Goal: Find specific page/section: Find specific page/section

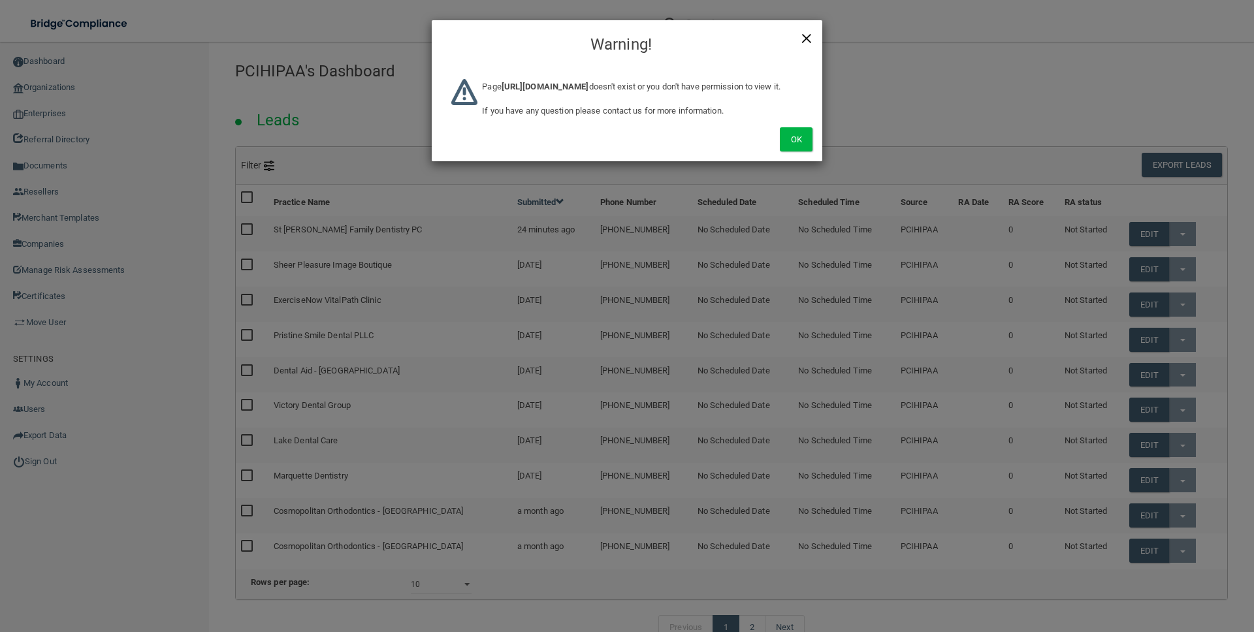
click at [805, 37] on span "×" at bounding box center [807, 37] width 12 height 26
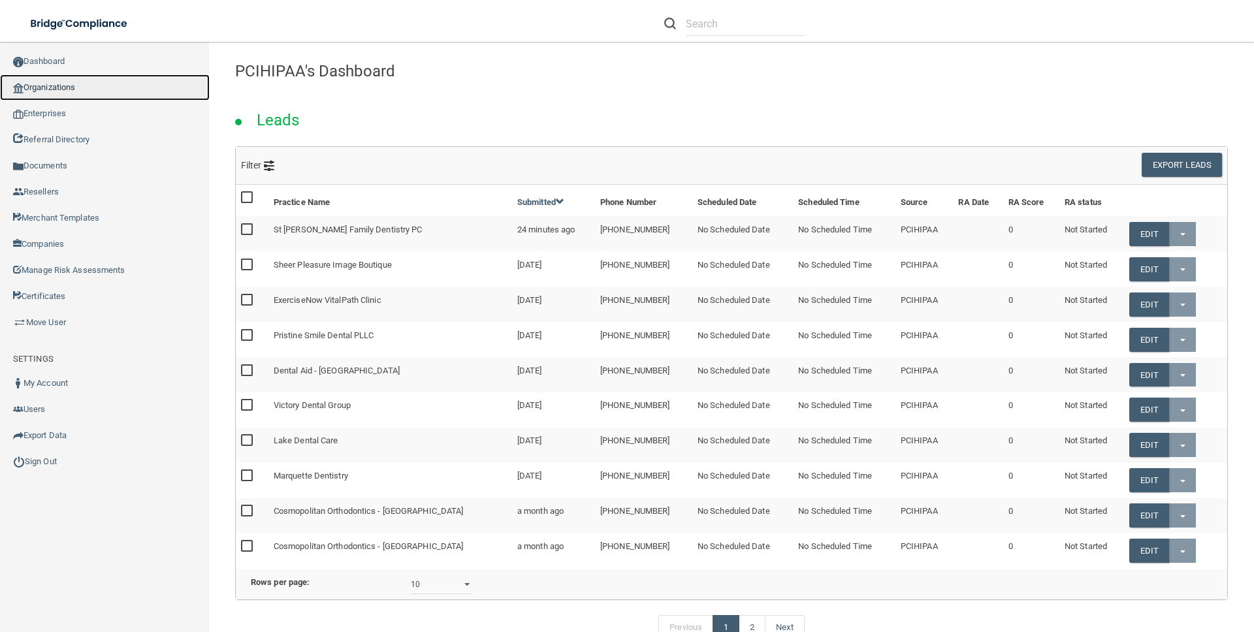
click at [72, 93] on link "Organizations" at bounding box center [105, 87] width 210 height 26
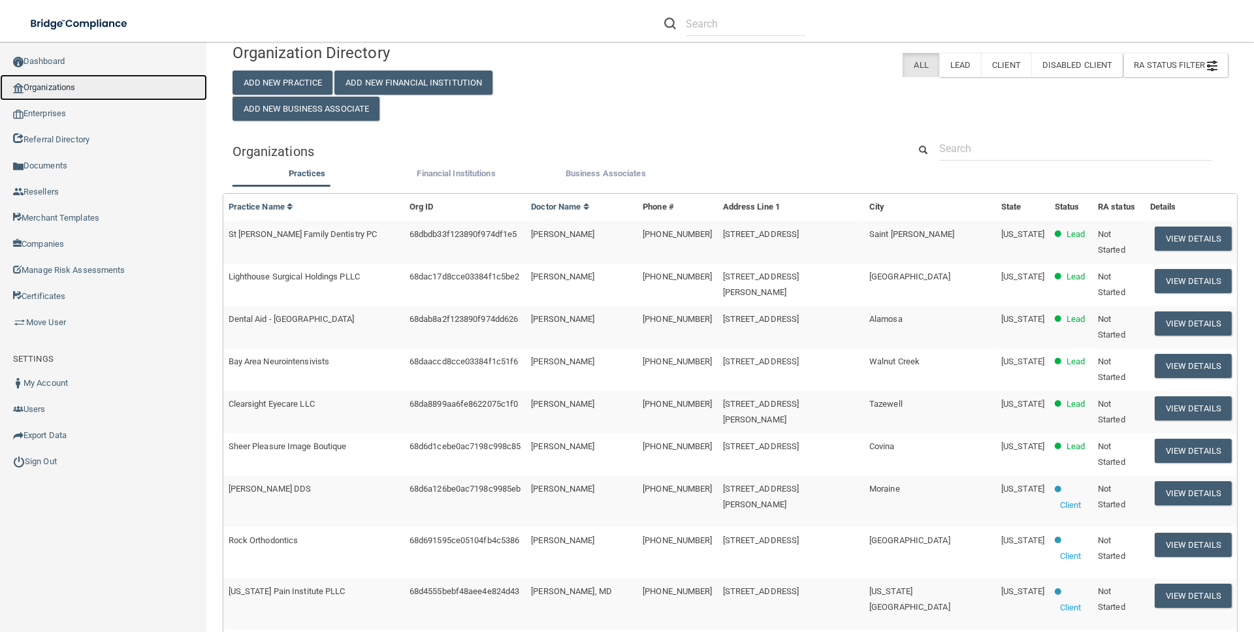
scroll to position [27, 0]
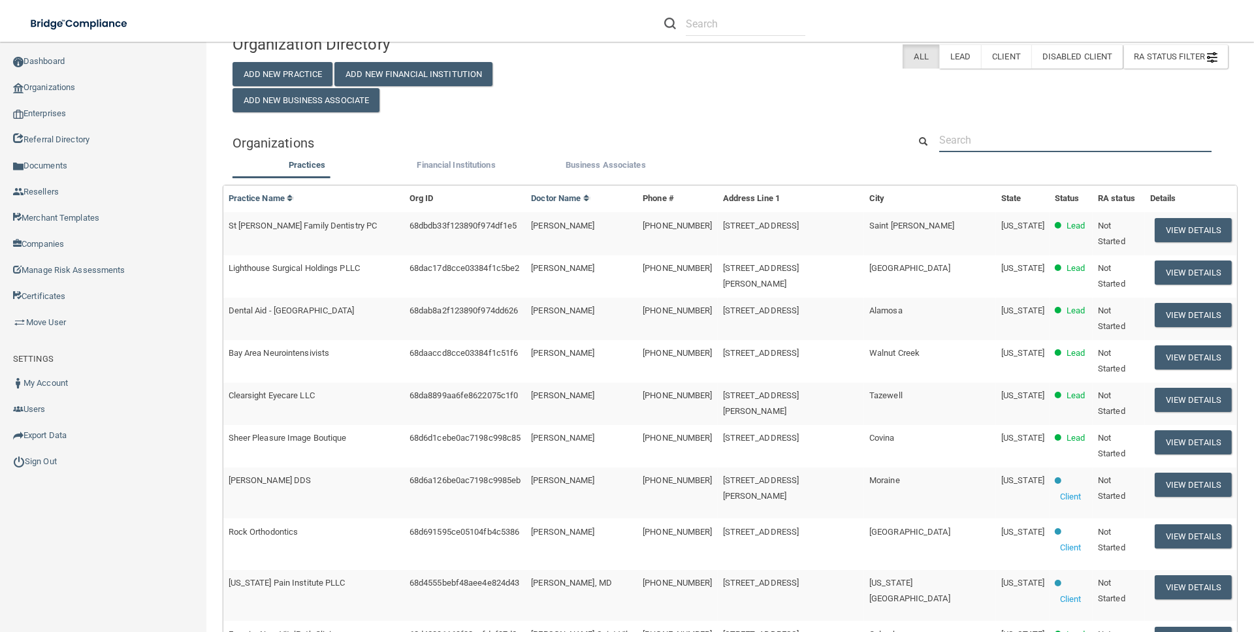
click at [1062, 129] on input "text" at bounding box center [1075, 140] width 272 height 24
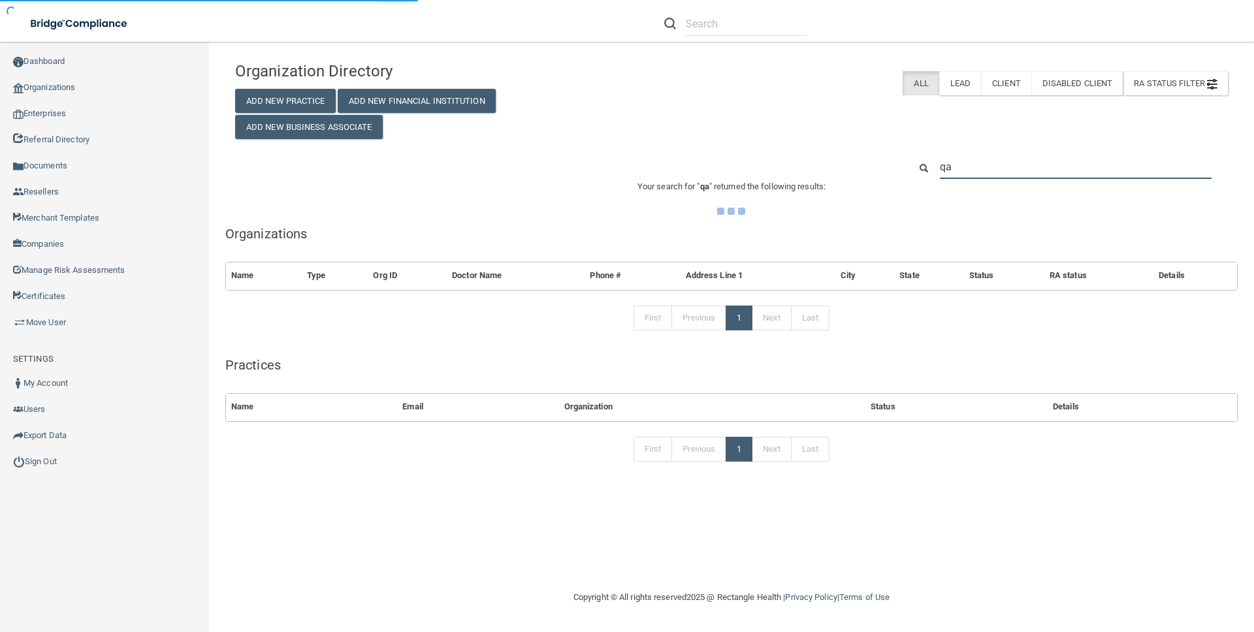
type input "qa"
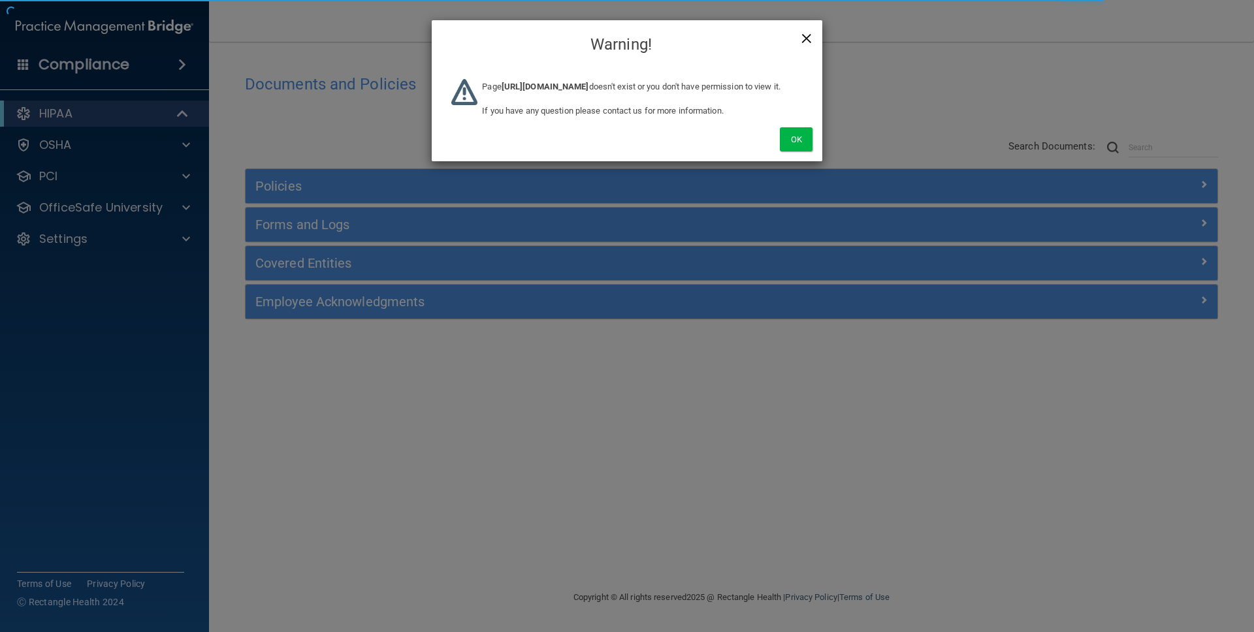
click at [803, 40] on span "×" at bounding box center [807, 37] width 12 height 26
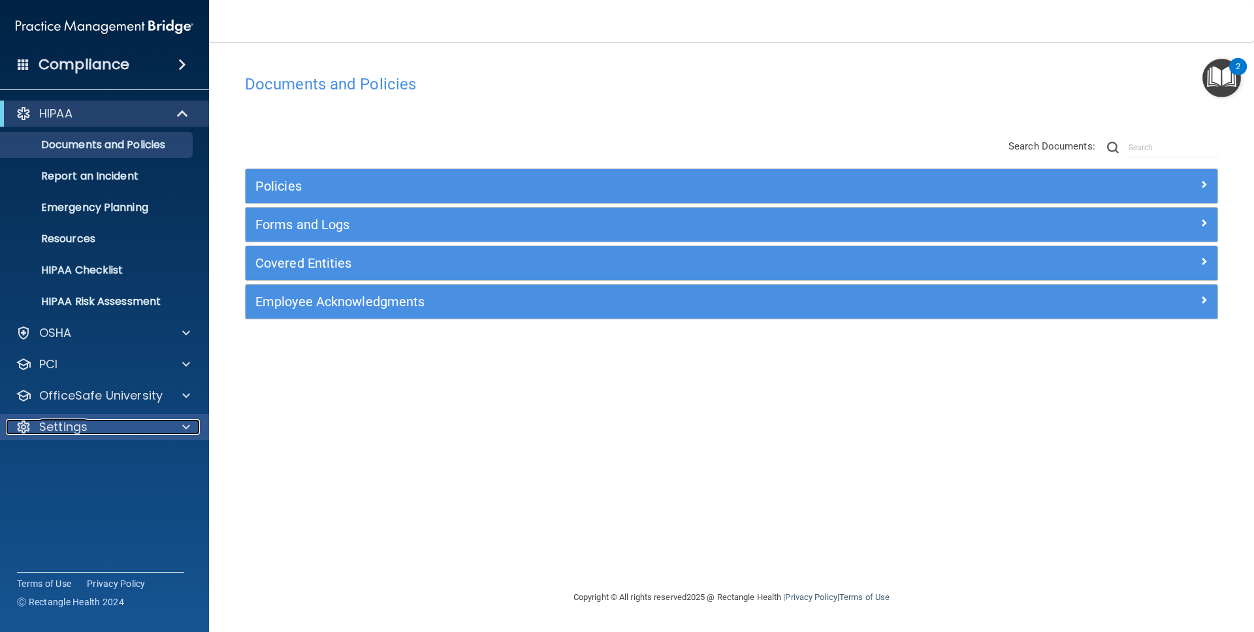
click at [84, 432] on p "Settings" at bounding box center [63, 427] width 48 height 16
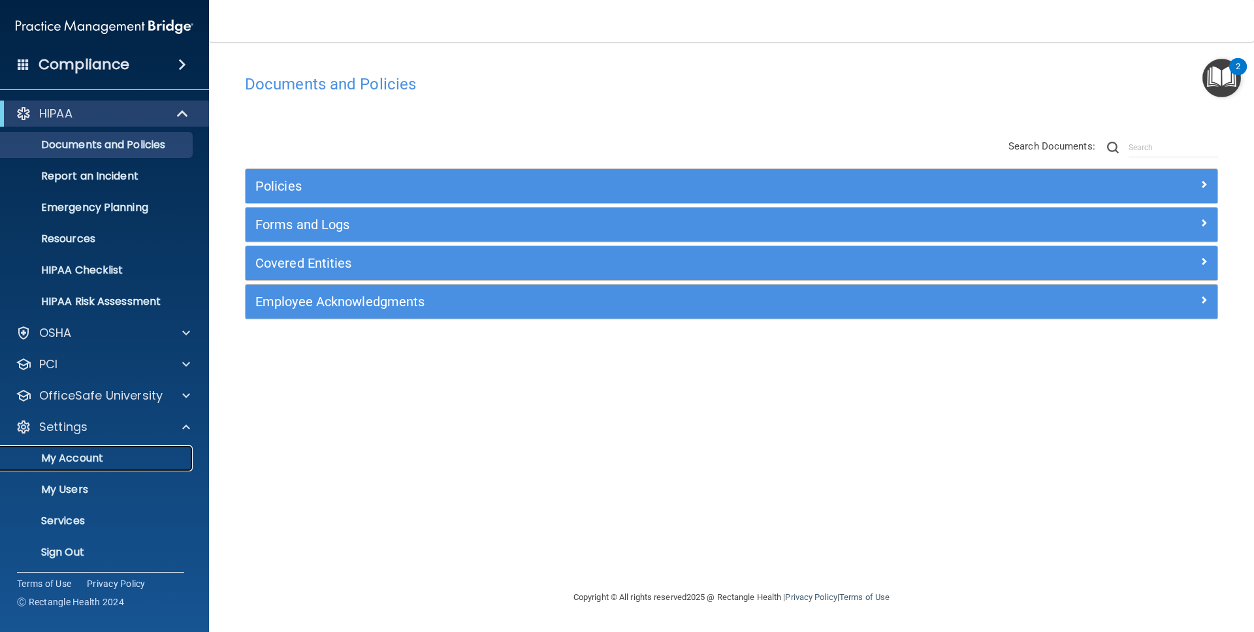
click at [85, 461] on p "My Account" at bounding box center [97, 458] width 178 height 13
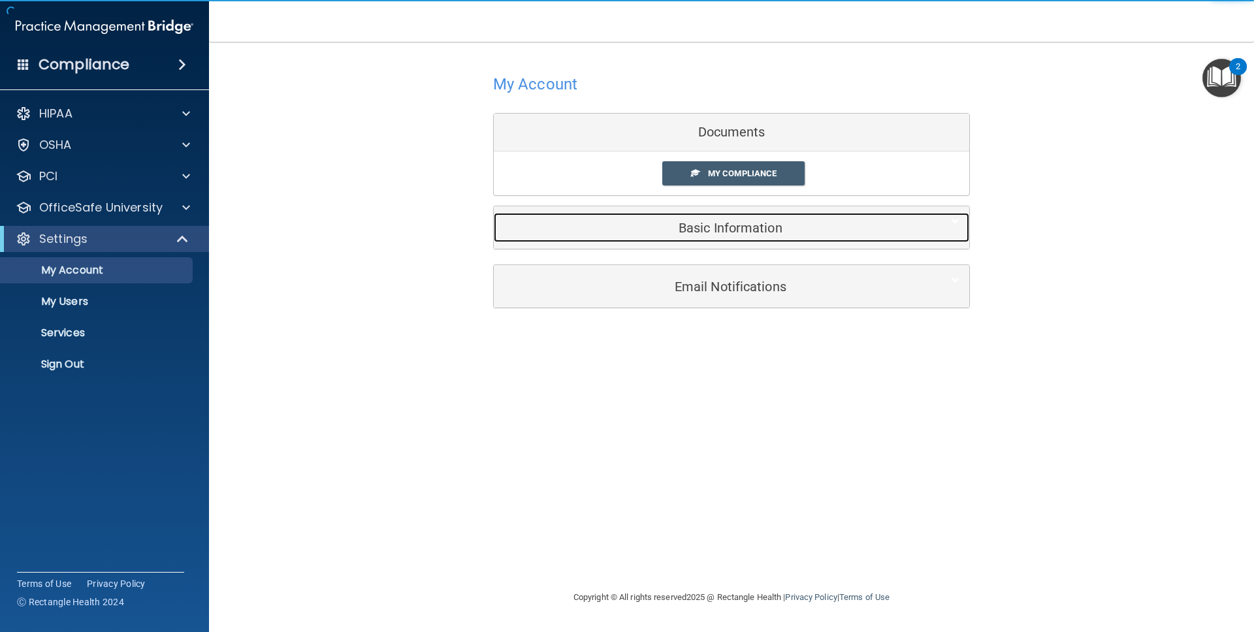
click at [713, 217] on div "Basic Information" at bounding box center [712, 227] width 436 height 29
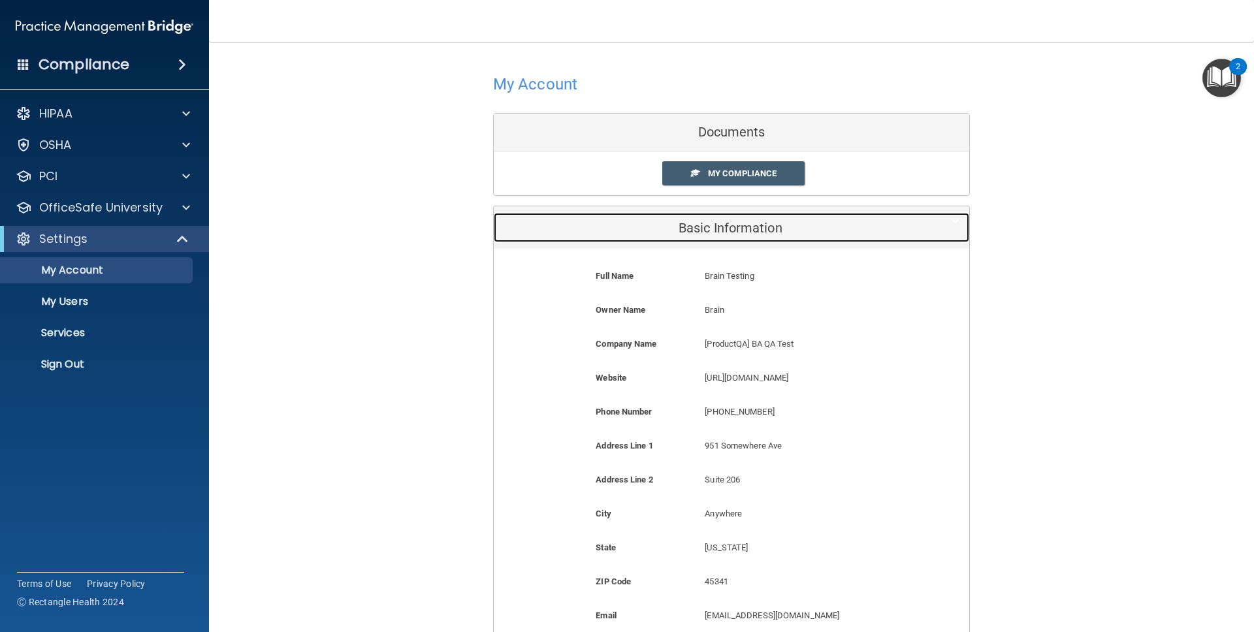
click at [713, 217] on div "Basic Information" at bounding box center [712, 227] width 436 height 29
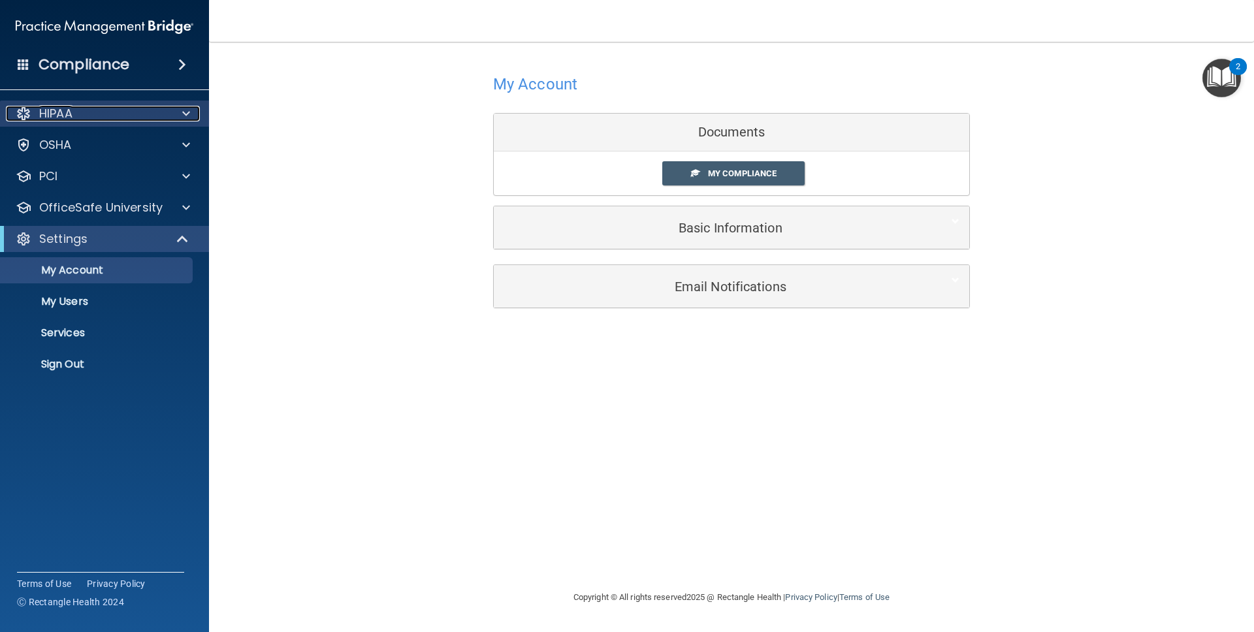
click at [66, 108] on p "HIPAA" at bounding box center [55, 114] width 33 height 16
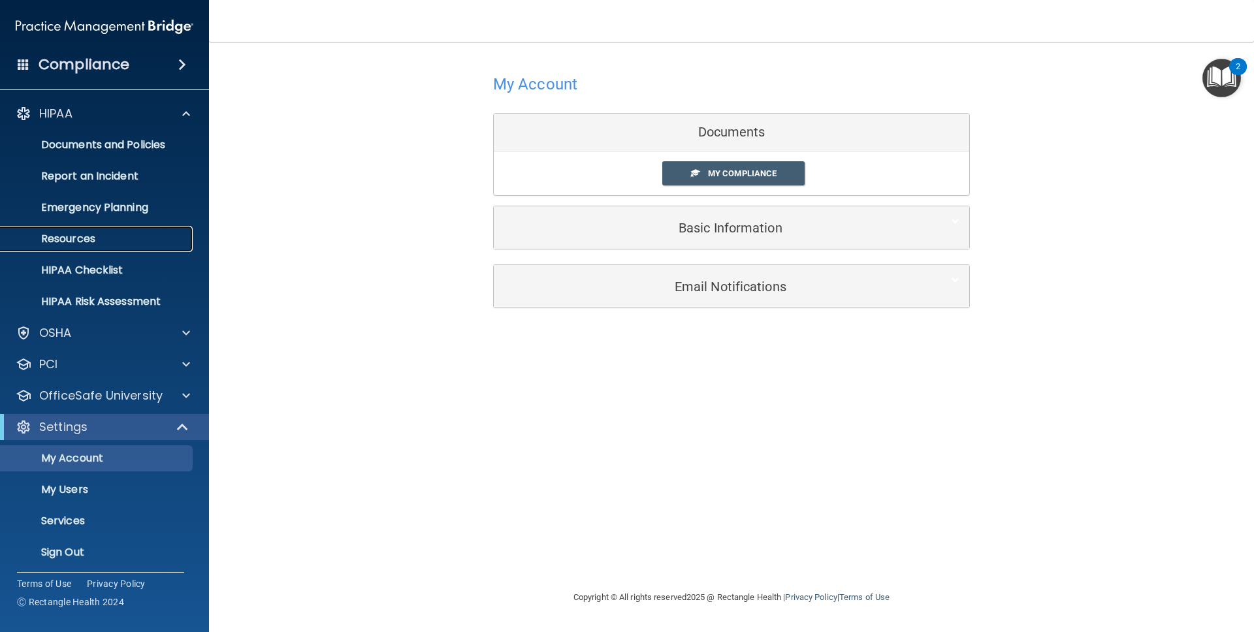
click at [76, 235] on p "Resources" at bounding box center [97, 238] width 178 height 13
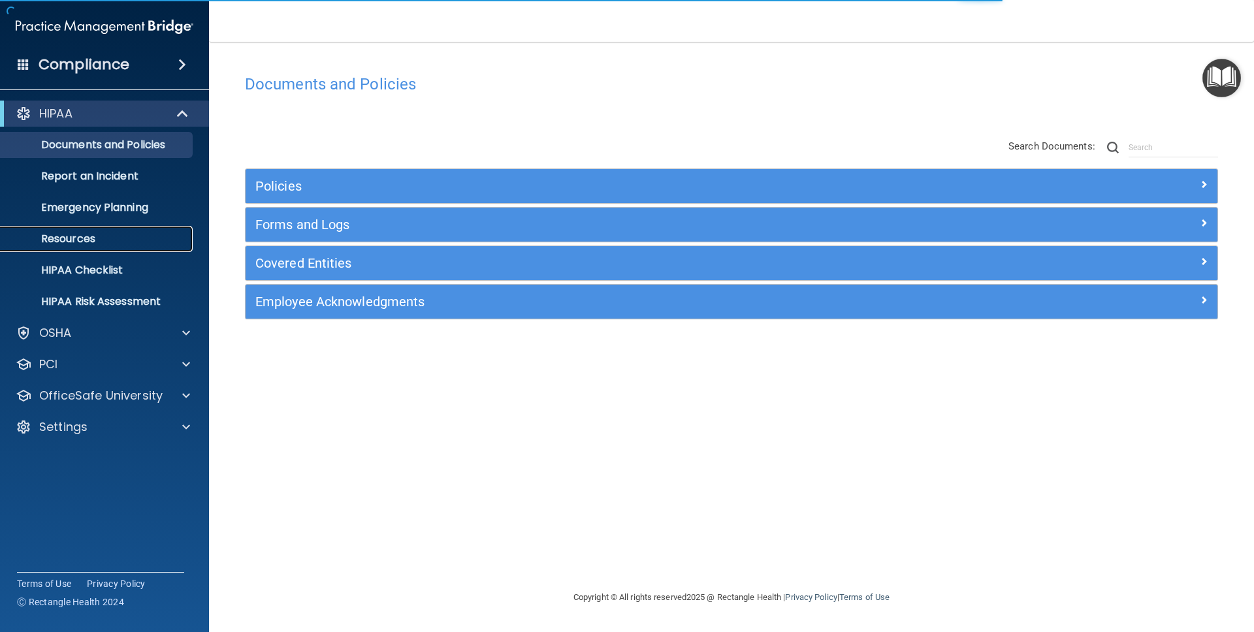
click at [84, 233] on p "Resources" at bounding box center [97, 238] width 178 height 13
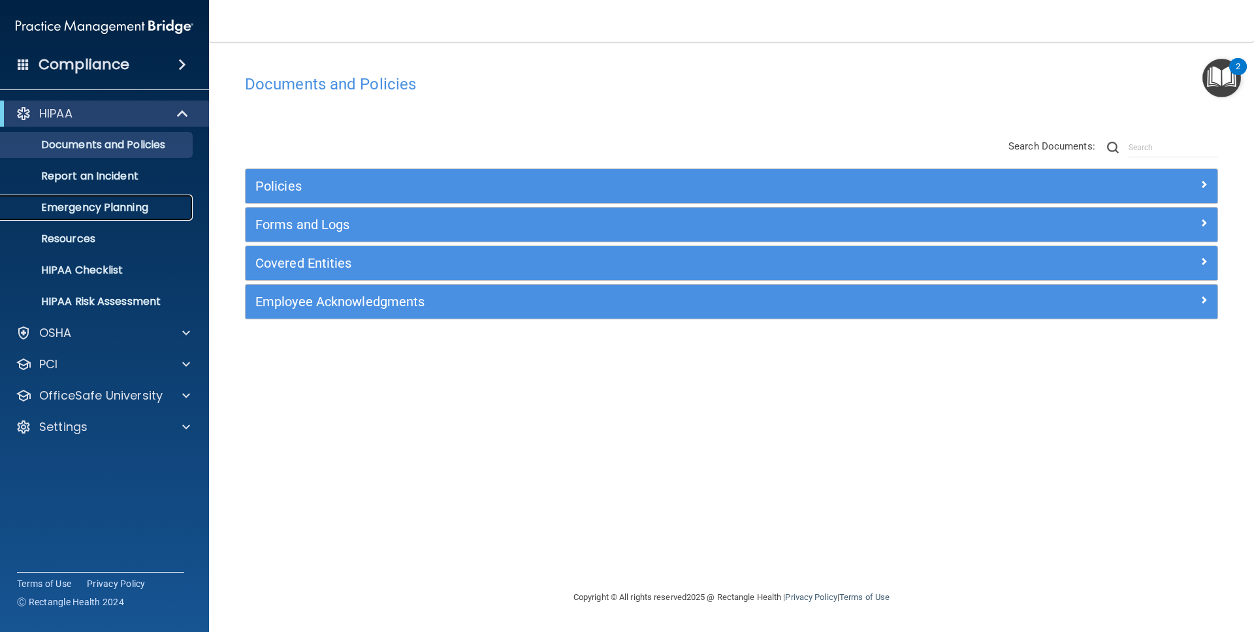
click at [116, 206] on p "Emergency Planning" at bounding box center [97, 207] width 178 height 13
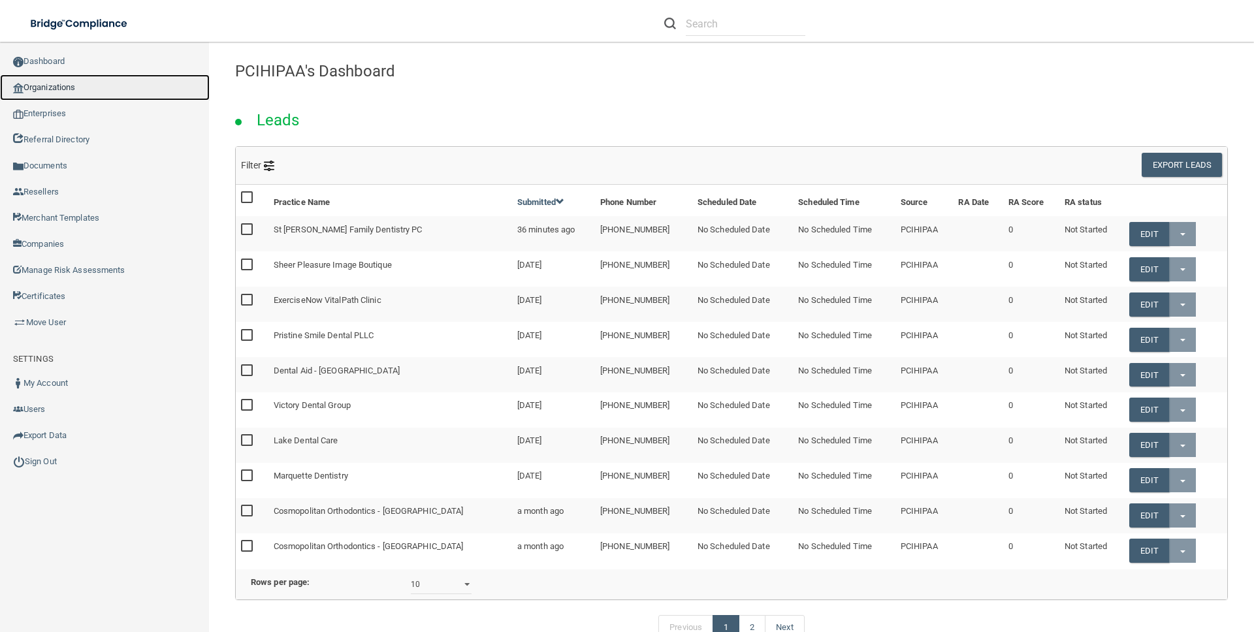
click at [72, 83] on link "Organizations" at bounding box center [105, 87] width 210 height 26
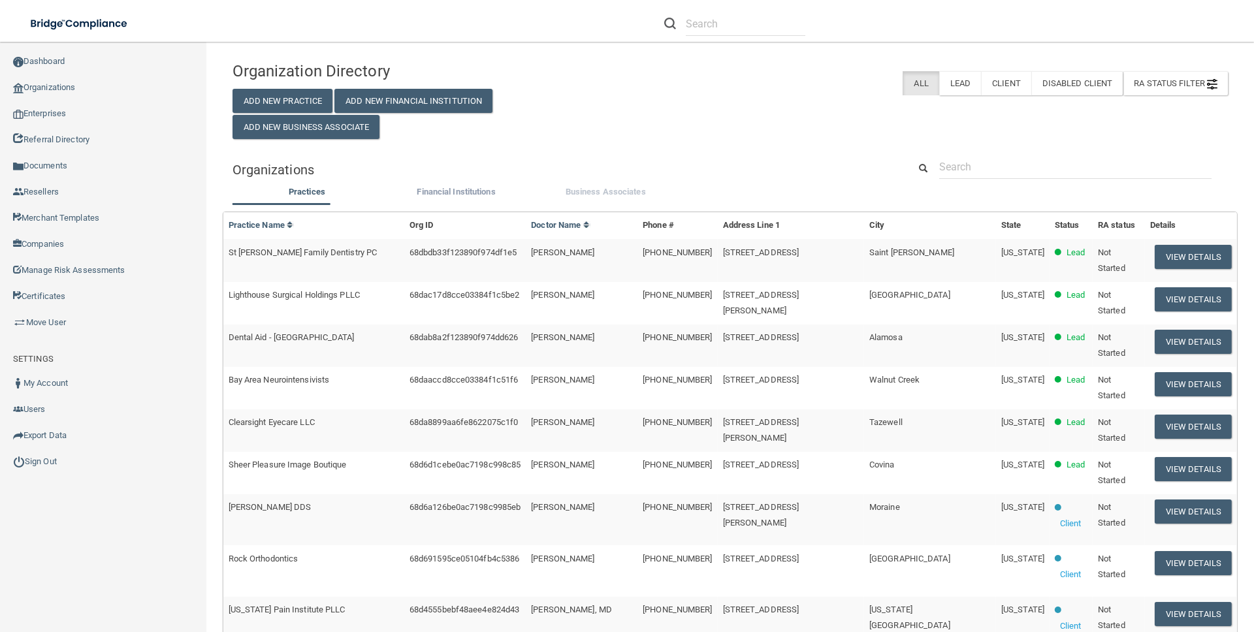
click at [607, 196] on span "Business Associates" at bounding box center [606, 192] width 80 height 10
click at [0, 0] on input "Business Associates" at bounding box center [0, 0] width 0 height 0
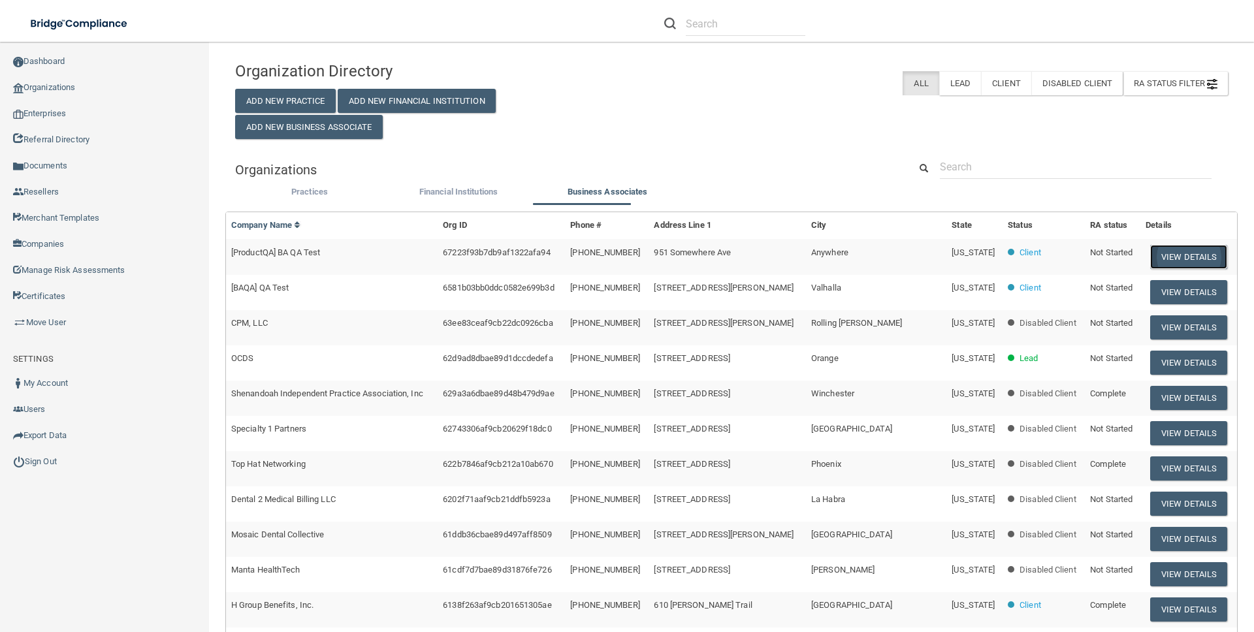
click at [1198, 253] on button "View Details" at bounding box center [1188, 257] width 77 height 24
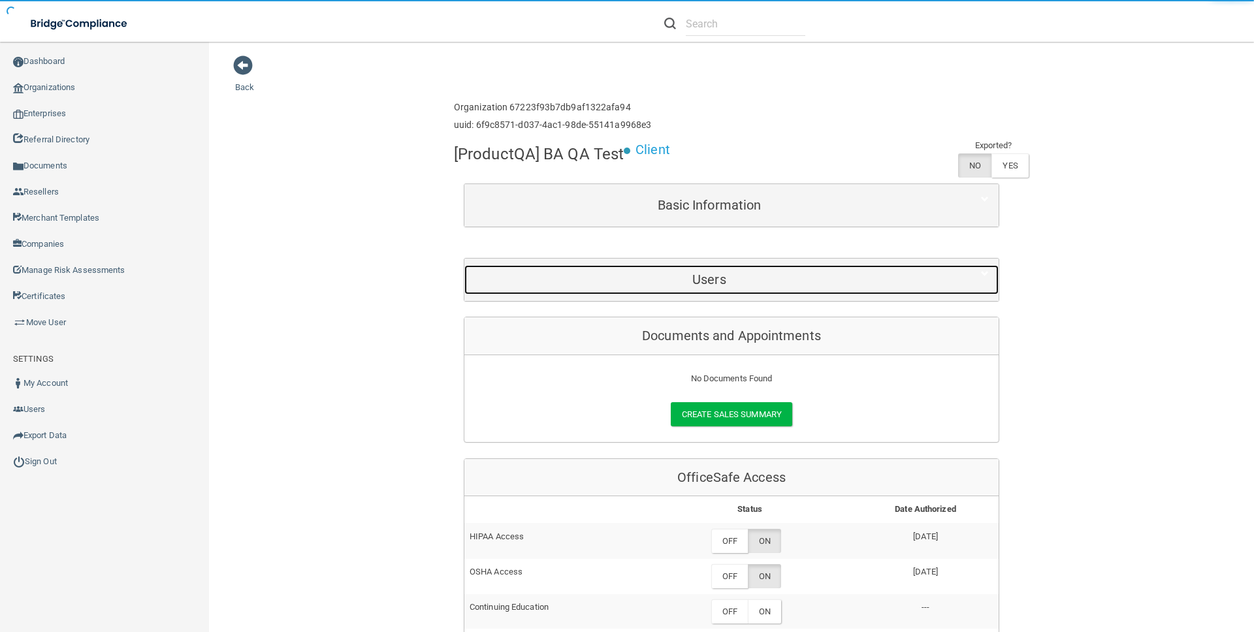
click at [682, 274] on h5 "Users" at bounding box center [709, 279] width 470 height 14
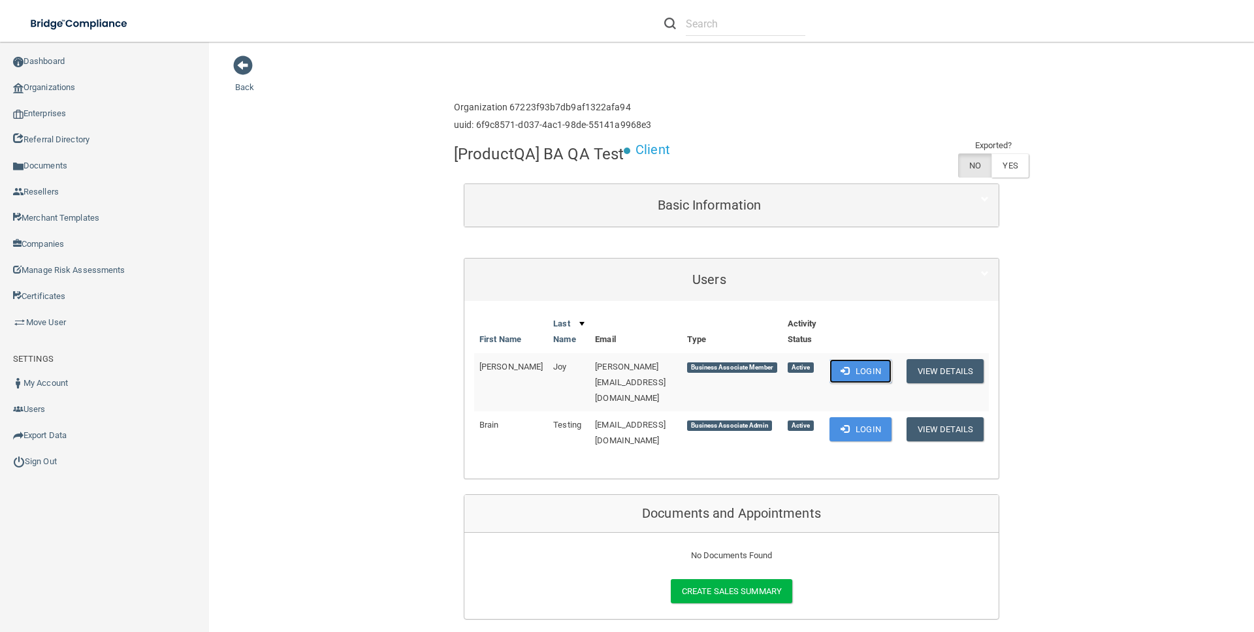
click at [843, 369] on button "Login" at bounding box center [860, 371] width 62 height 24
click at [49, 85] on link "Organizations" at bounding box center [105, 87] width 210 height 26
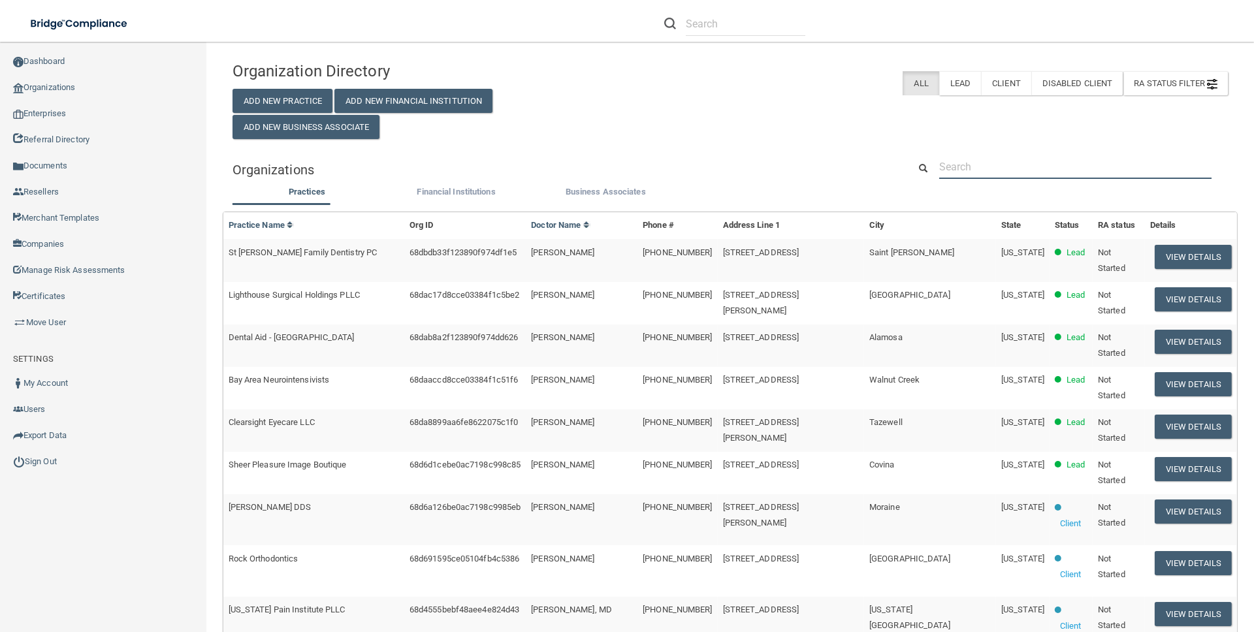
click at [959, 159] on input "text" at bounding box center [1075, 167] width 272 height 24
type input "devot"
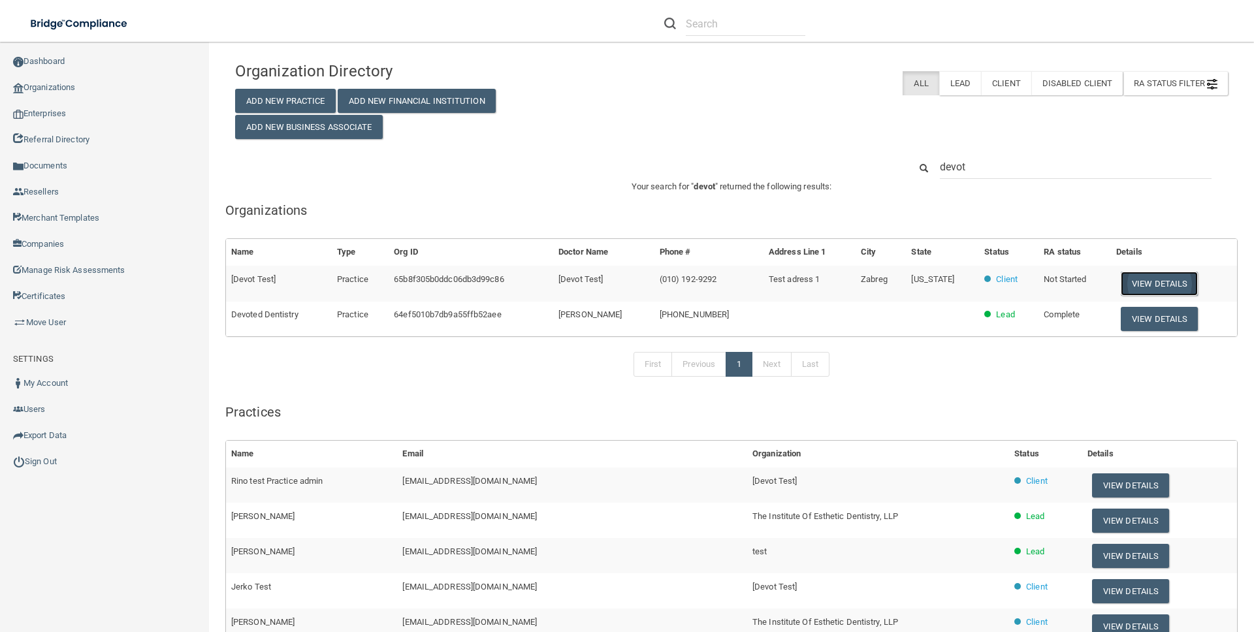
click at [1124, 285] on button "View Details" at bounding box center [1159, 284] width 77 height 24
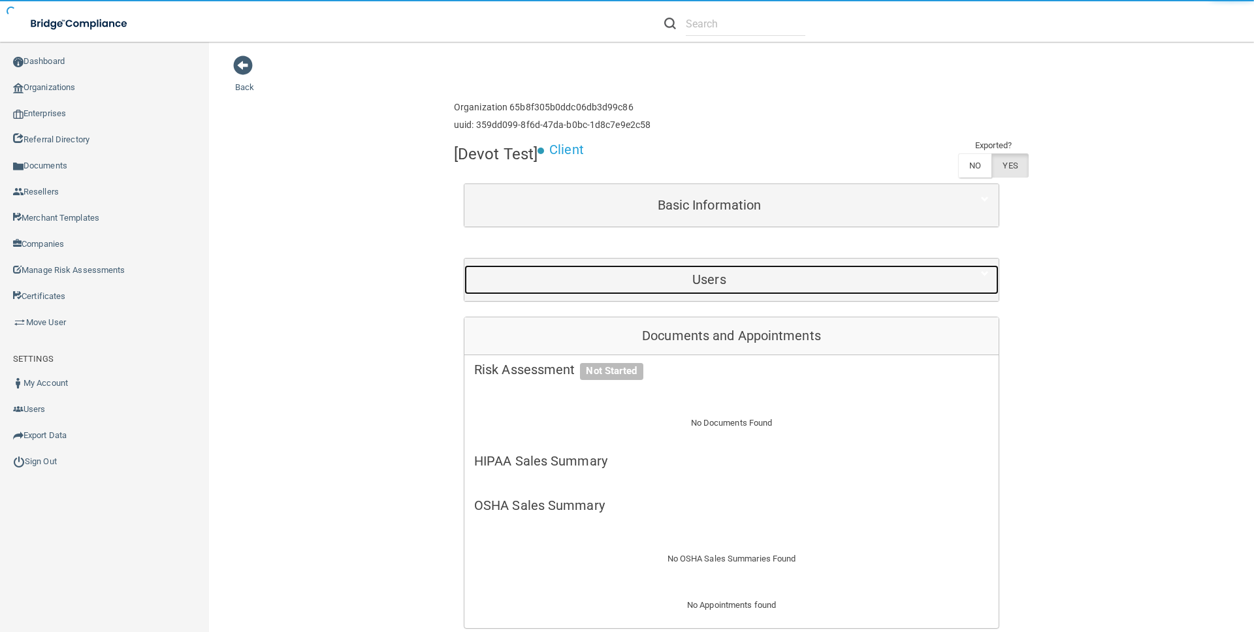
click at [680, 275] on h5 "Users" at bounding box center [709, 279] width 470 height 14
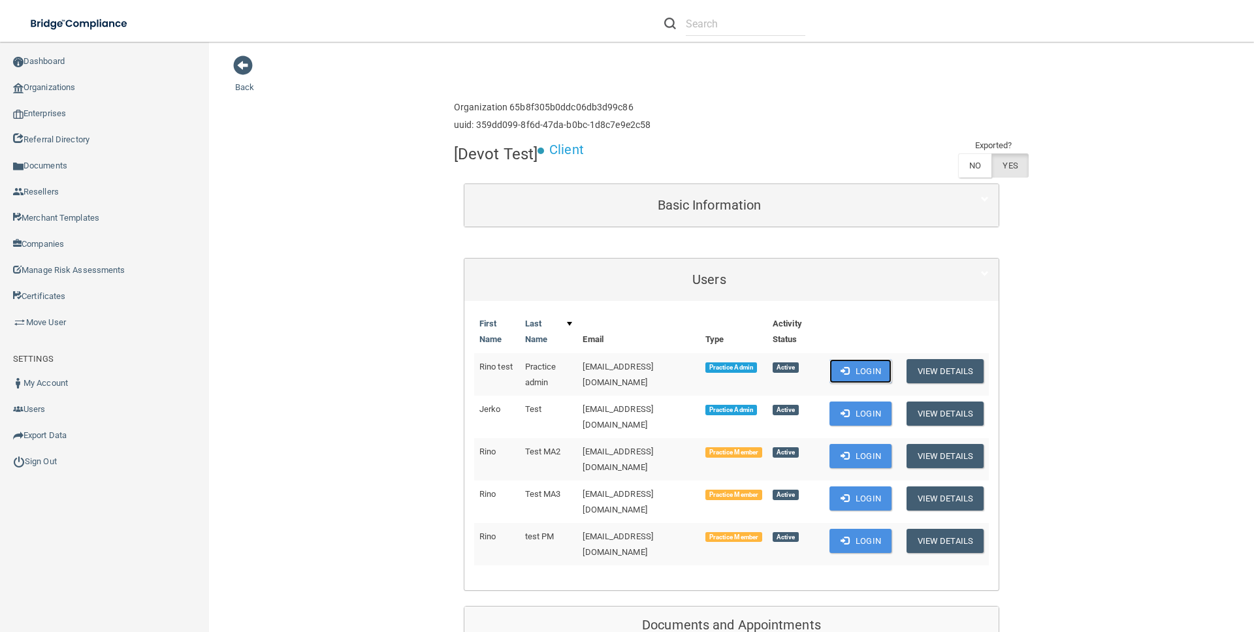
click at [850, 368] on button "Login" at bounding box center [860, 371] width 62 height 24
click at [849, 487] on button "Login" at bounding box center [860, 499] width 62 height 24
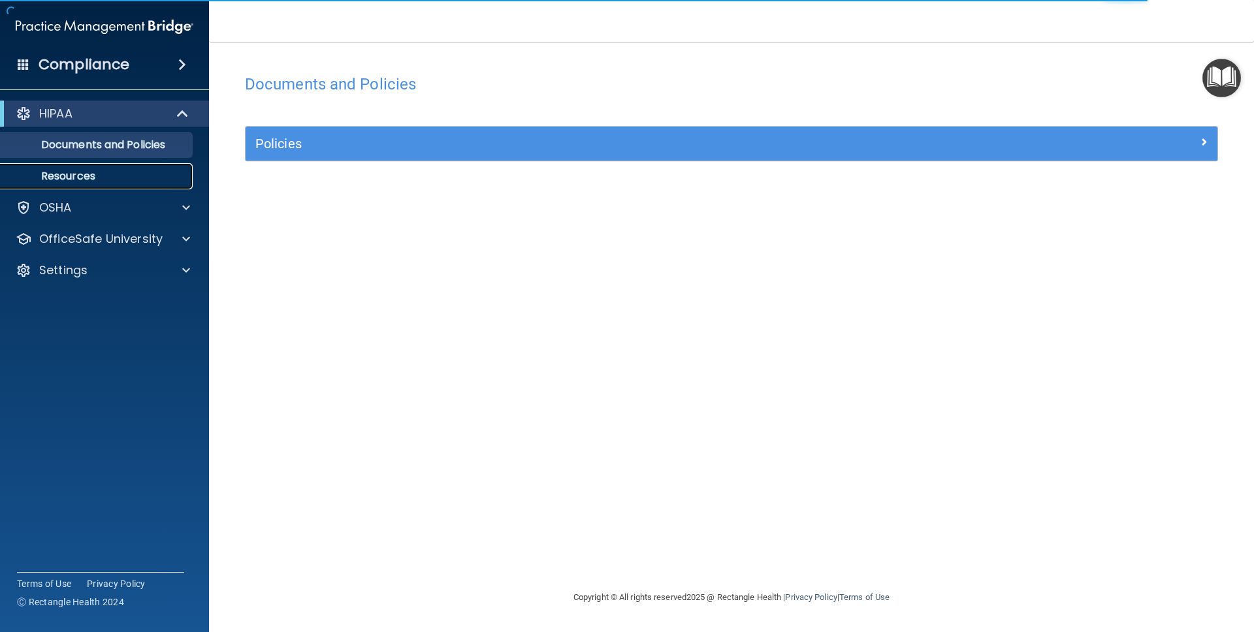
click at [85, 180] on p "Resources" at bounding box center [97, 176] width 178 height 13
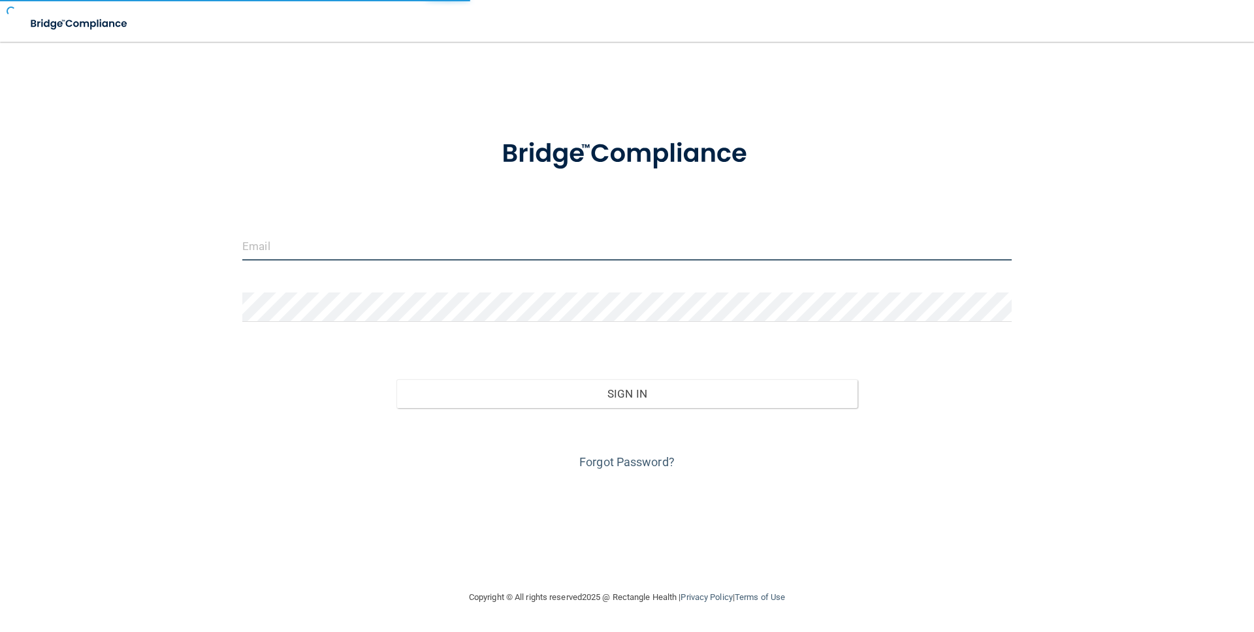
type input "manuela+pa2@devot.team"
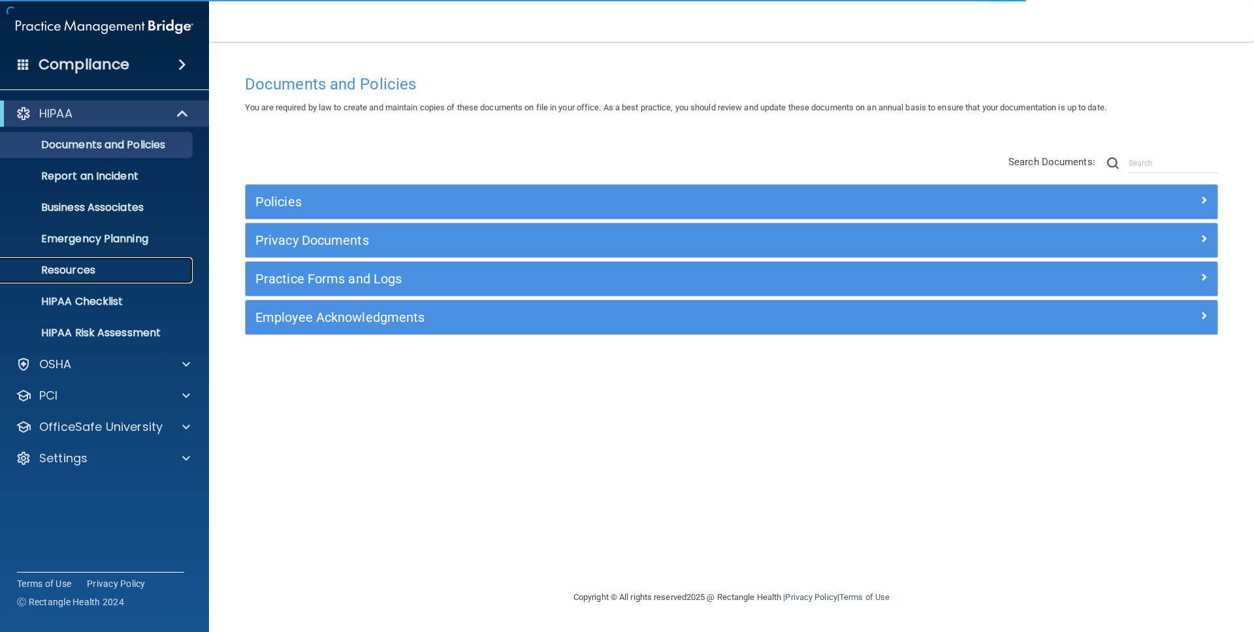
click at [99, 272] on p "Resources" at bounding box center [97, 270] width 178 height 13
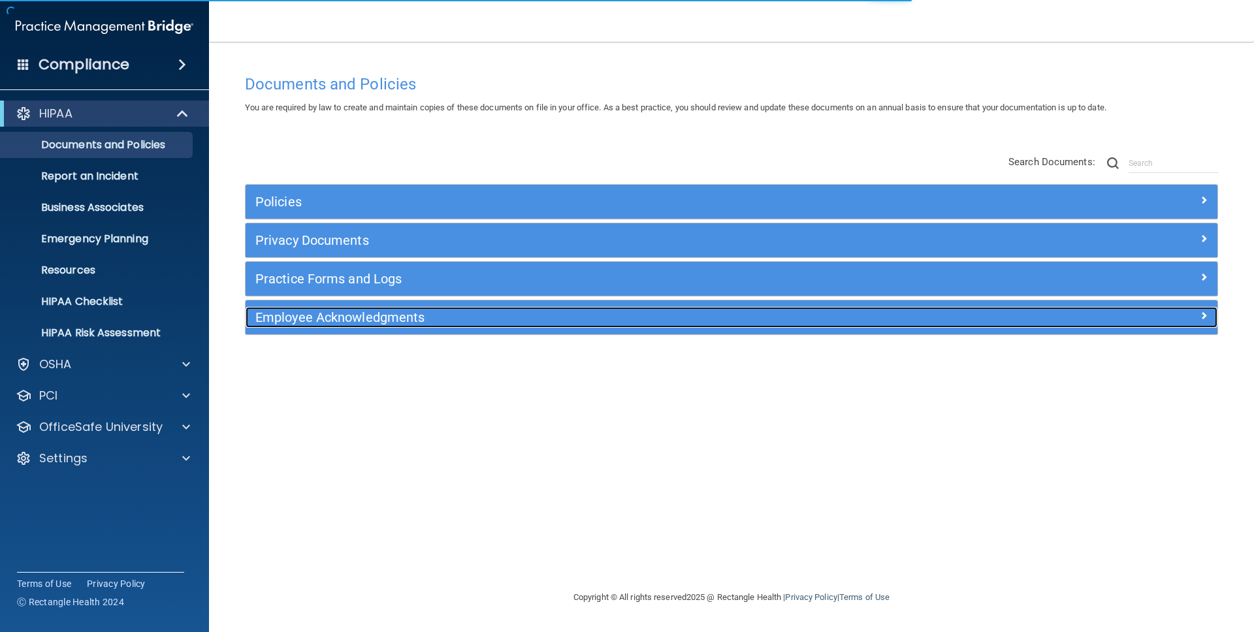
click at [317, 308] on div "Employee Acknowledgments" at bounding box center [610, 317] width 729 height 21
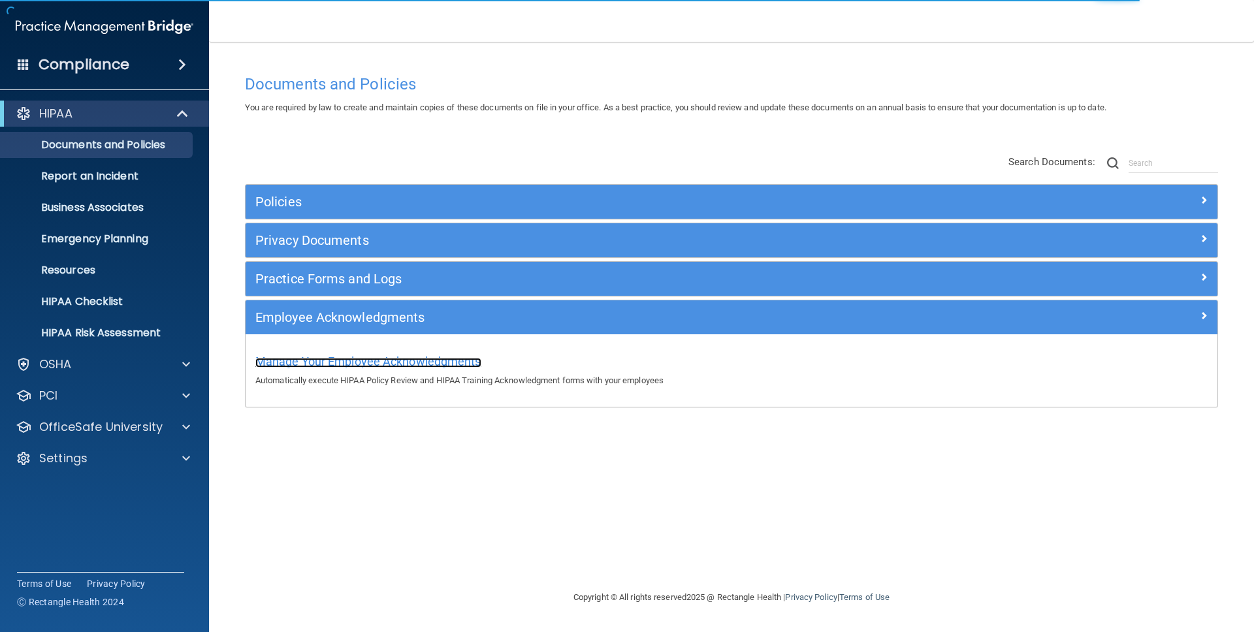
click at [342, 362] on span "Manage Your Employee Acknowledgments" at bounding box center [368, 362] width 226 height 14
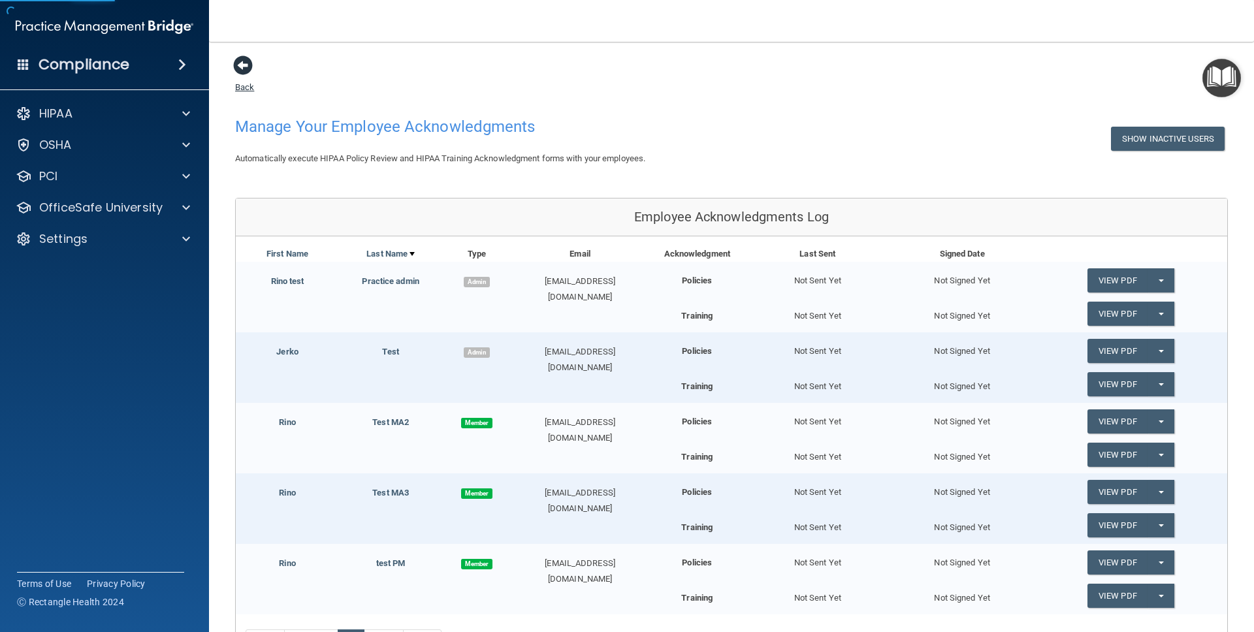
click at [248, 66] on span at bounding box center [243, 66] width 20 height 20
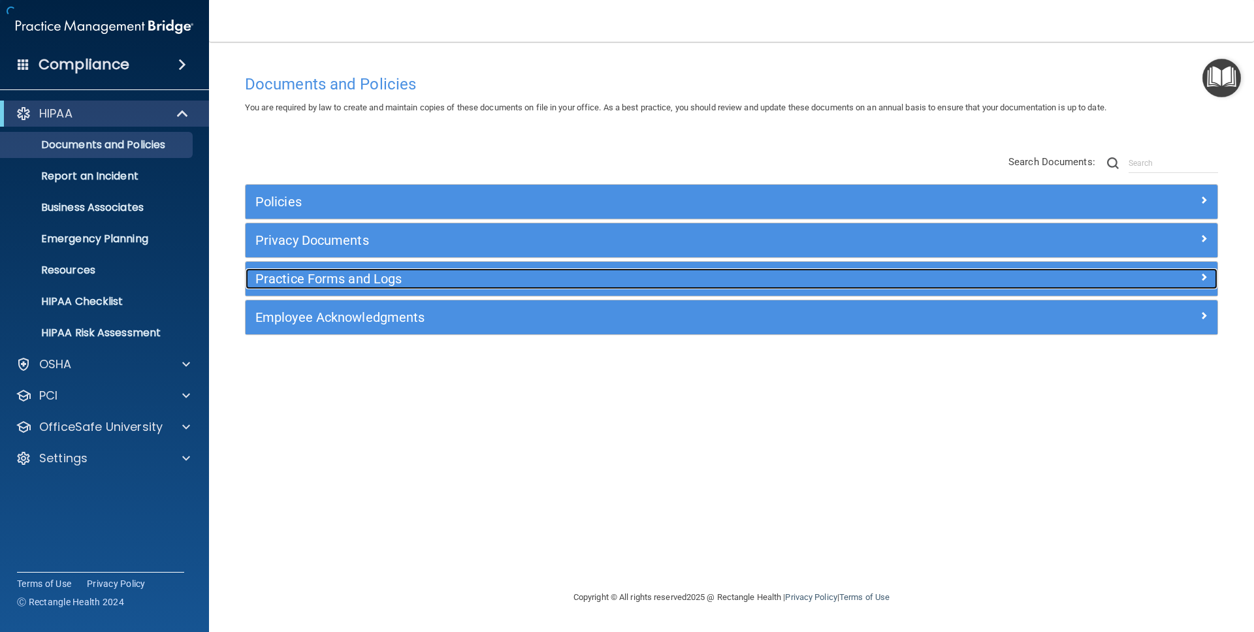
click at [343, 281] on h5 "Practice Forms and Logs" at bounding box center [609, 279] width 709 height 14
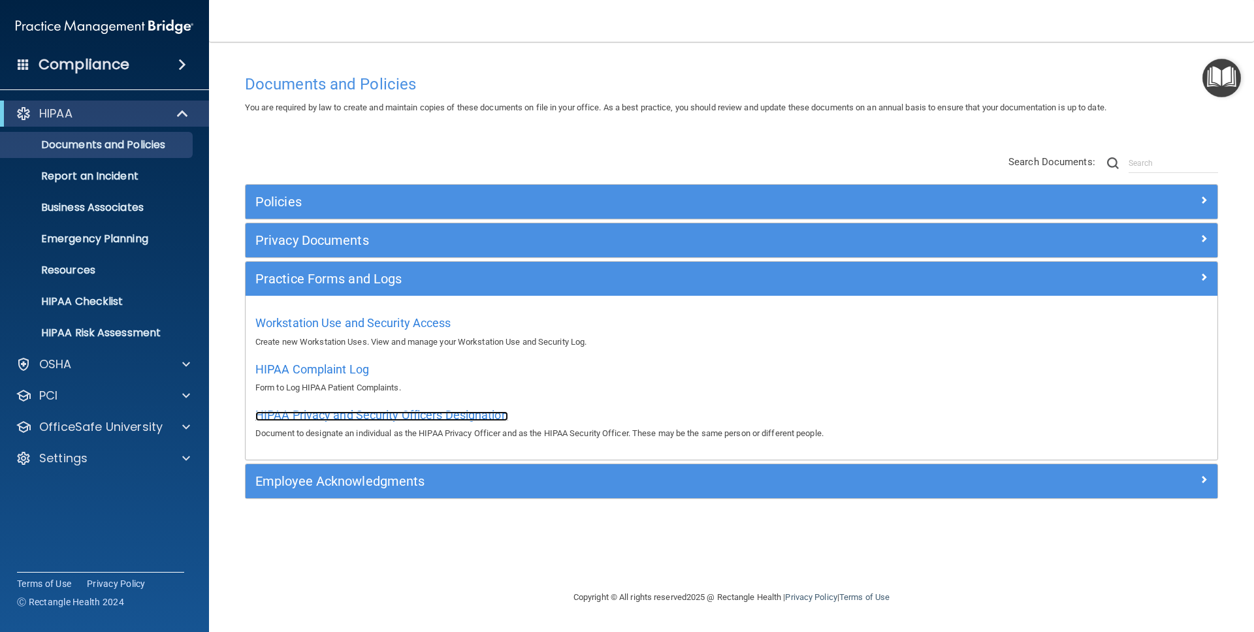
click at [308, 417] on span "HIPAA Privacy and Security Officers Designation" at bounding box center [381, 415] width 253 height 14
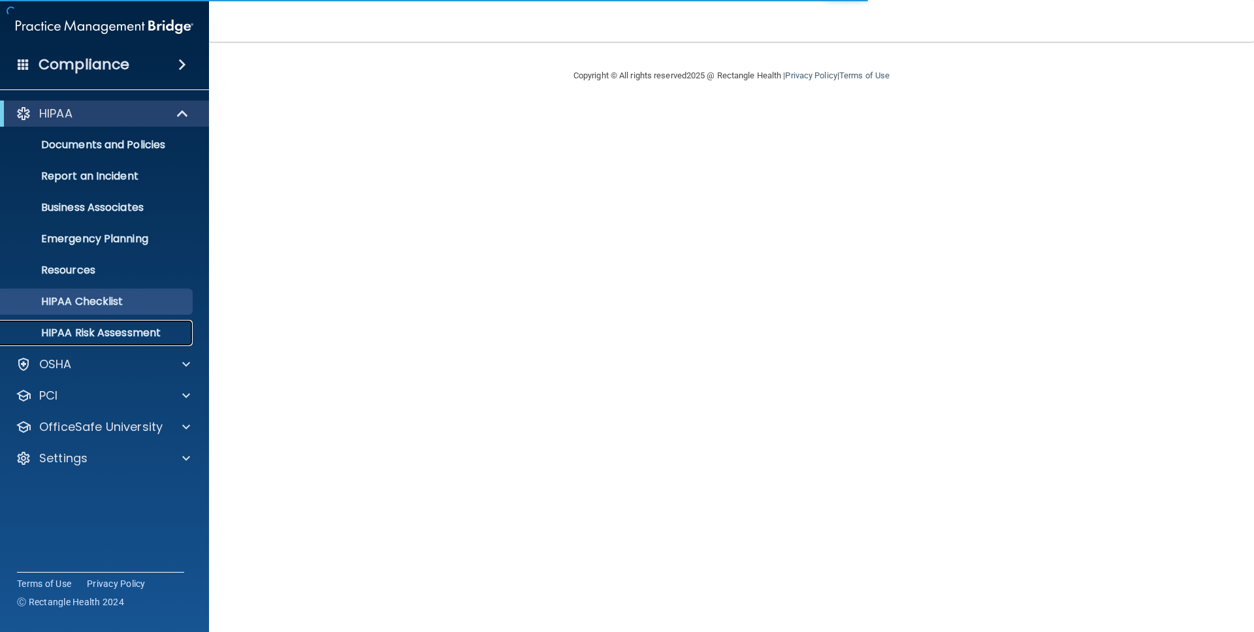
click at [85, 330] on p "HIPAA Risk Assessment" at bounding box center [97, 333] width 178 height 13
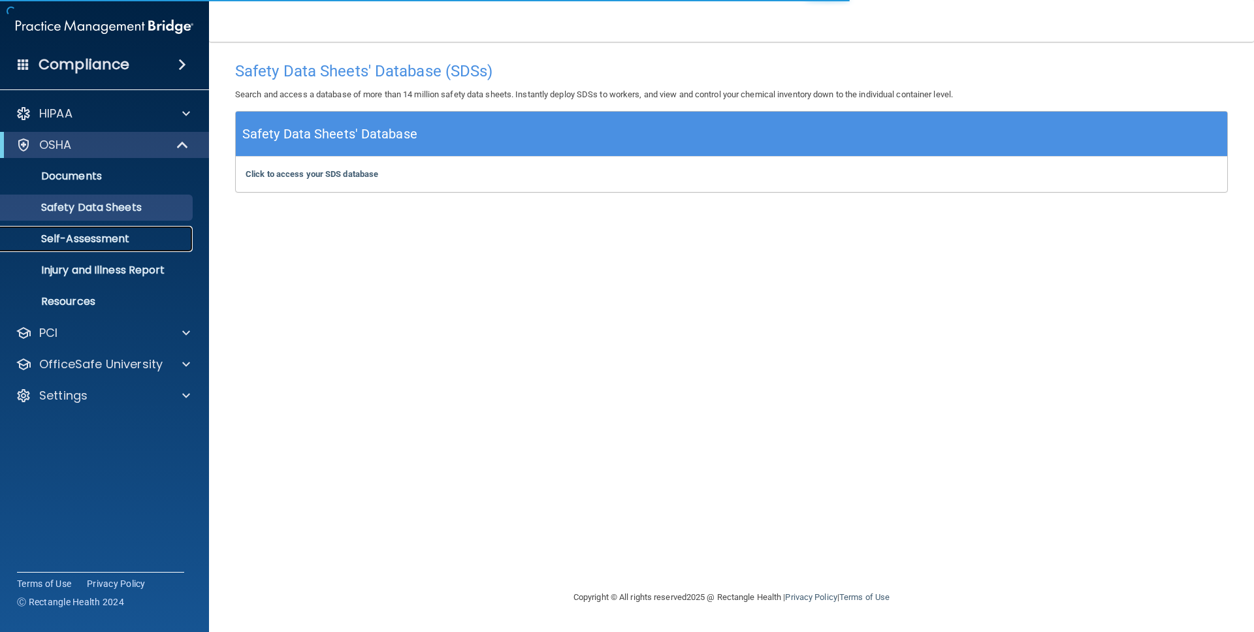
click at [87, 238] on p "Self-Assessment" at bounding box center [97, 238] width 178 height 13
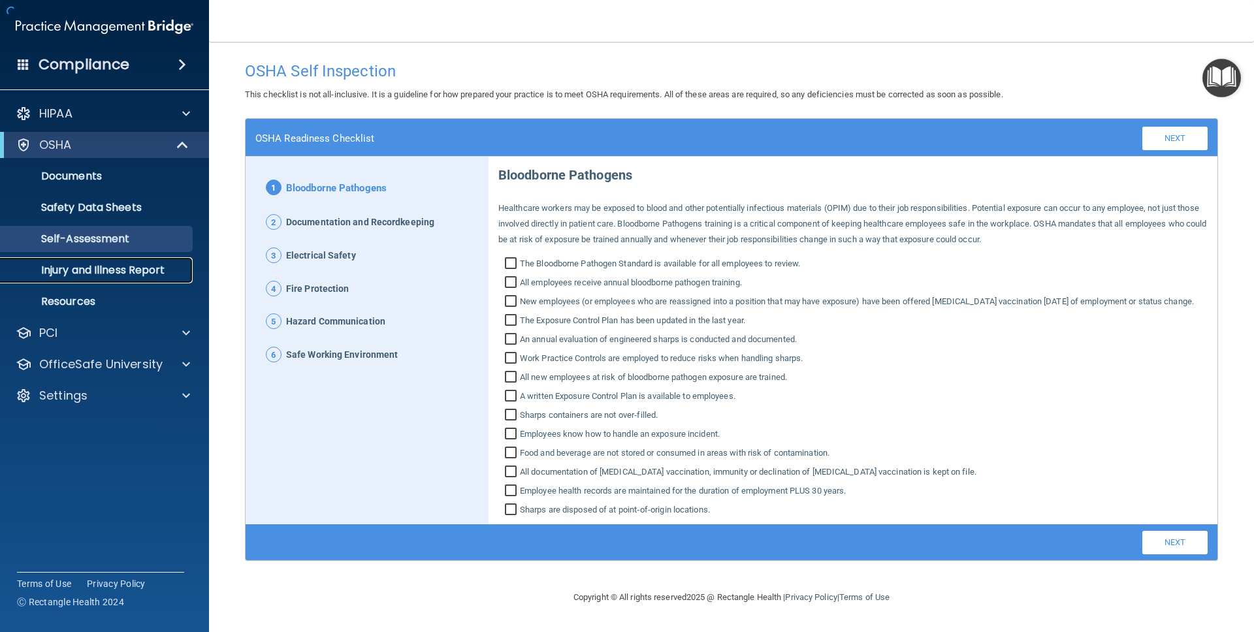
click at [98, 273] on p "Injury and Illness Report" at bounding box center [97, 270] width 178 height 13
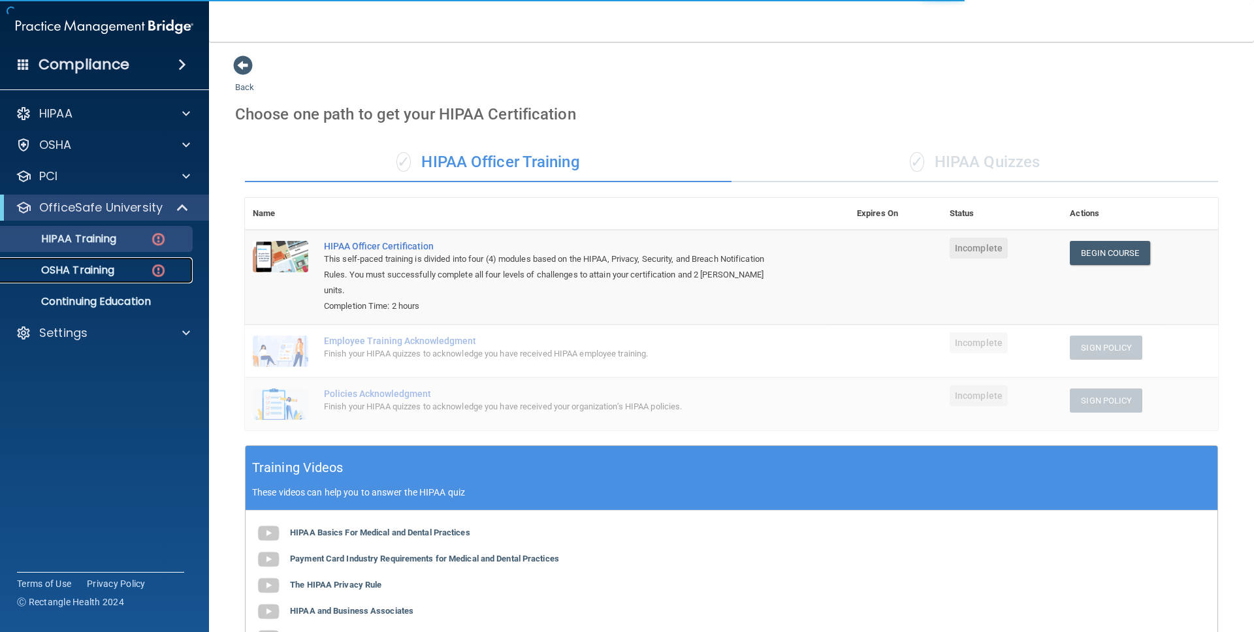
click at [108, 272] on p "OSHA Training" at bounding box center [61, 270] width 106 height 13
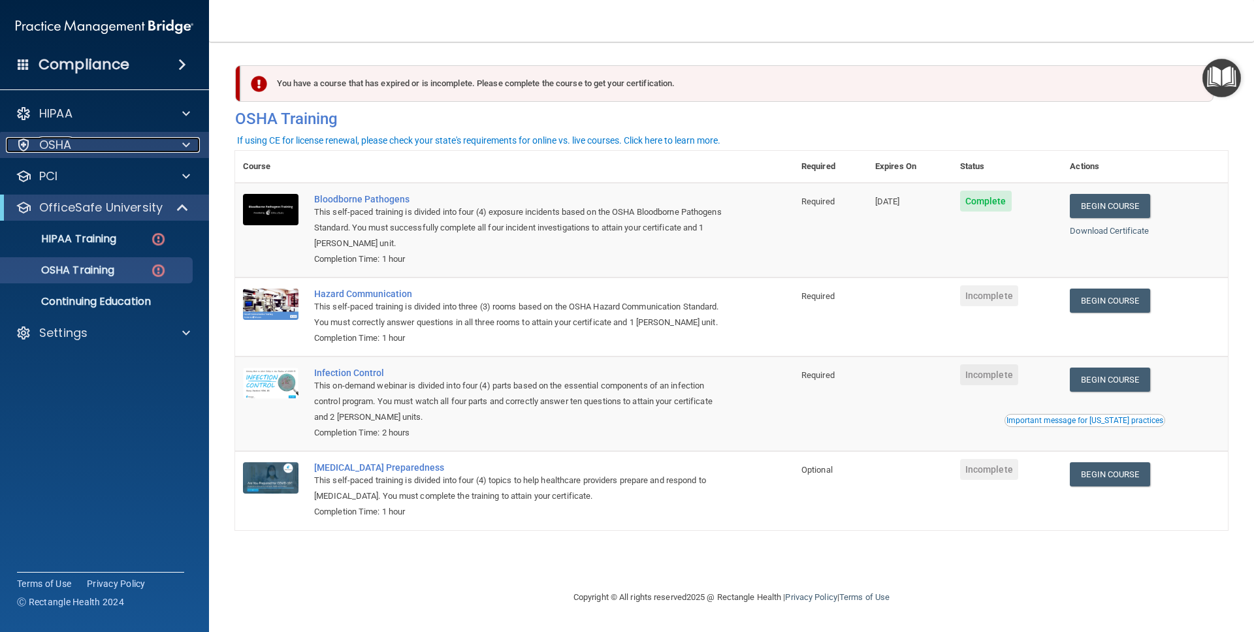
click at [113, 138] on div "OSHA" at bounding box center [87, 145] width 162 height 16
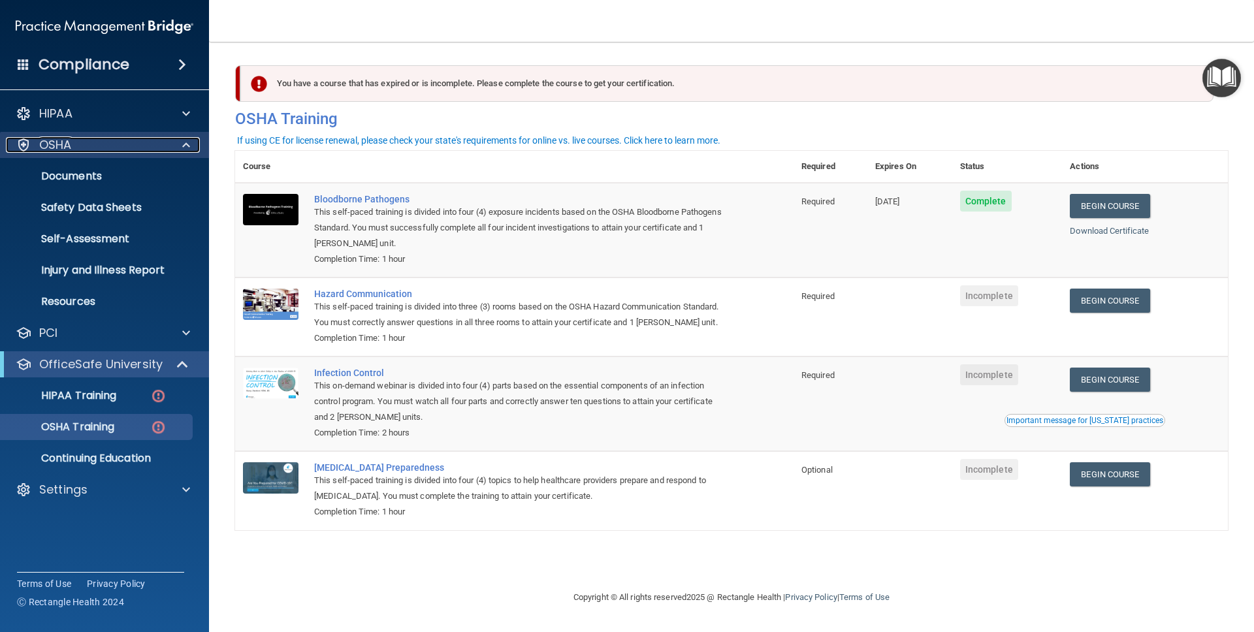
click at [112, 140] on div "OSHA" at bounding box center [87, 145] width 162 height 16
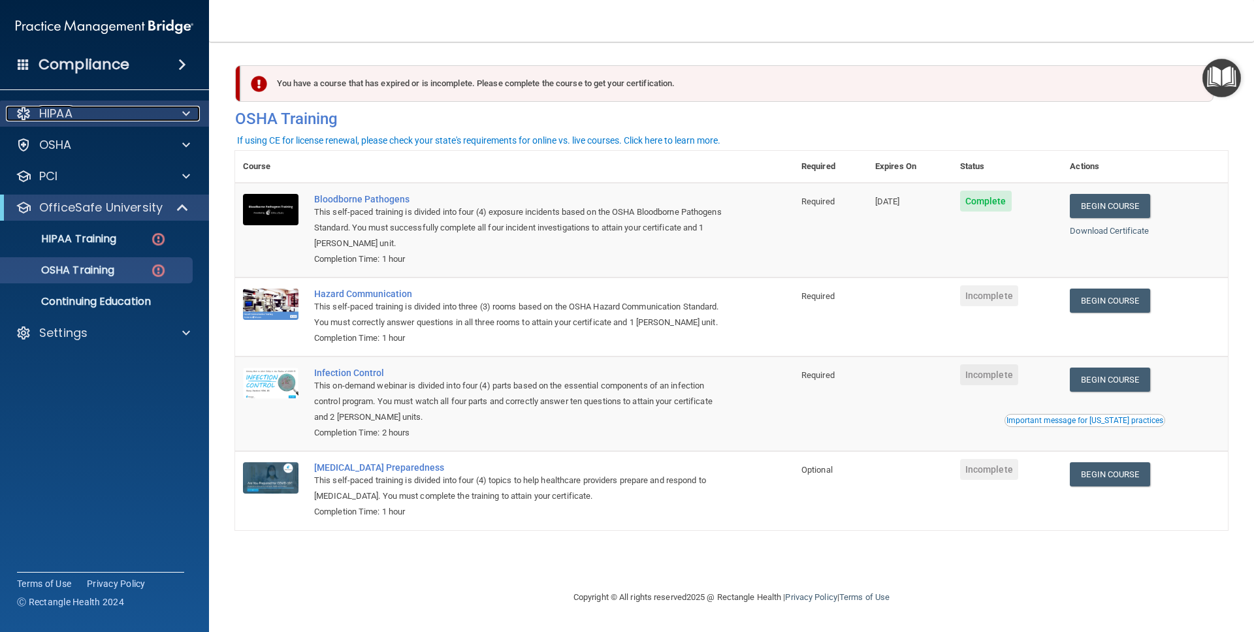
click at [125, 118] on div "HIPAA" at bounding box center [87, 114] width 162 height 16
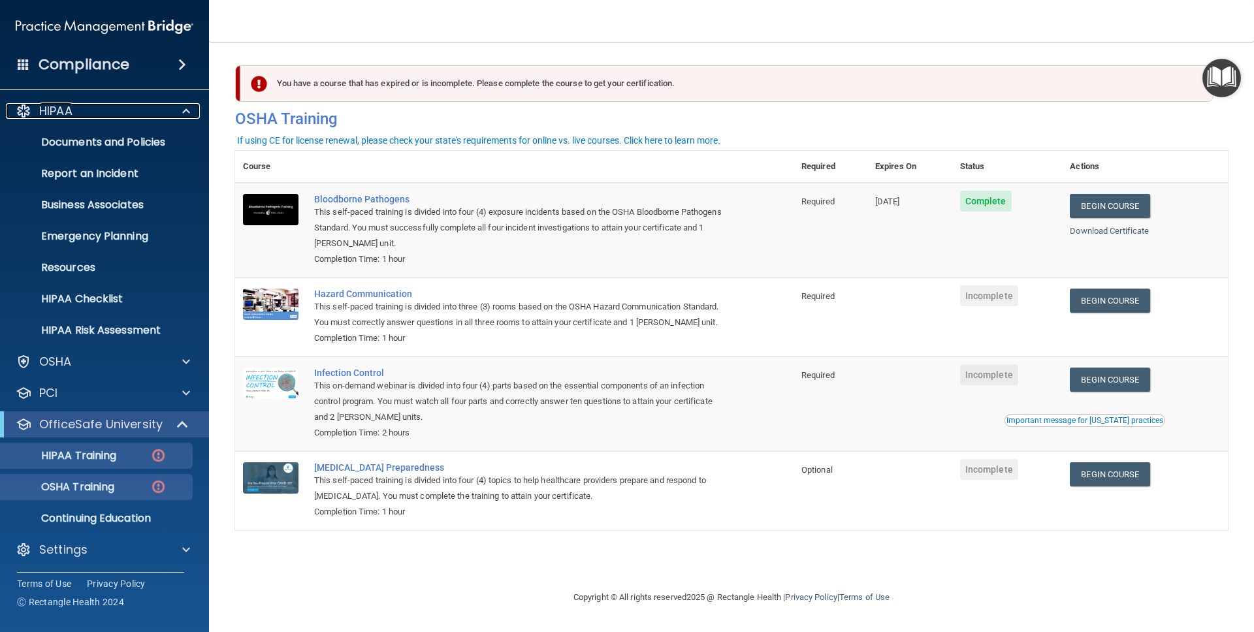
scroll to position [4, 0]
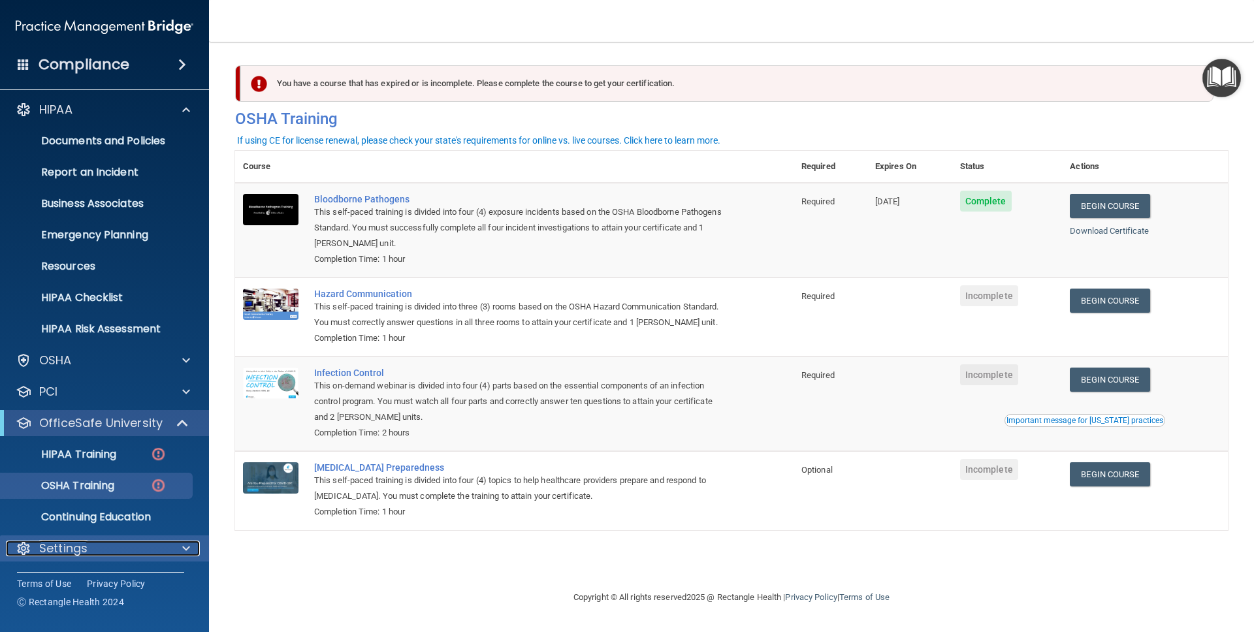
click at [109, 551] on div "Settings" at bounding box center [87, 549] width 162 height 16
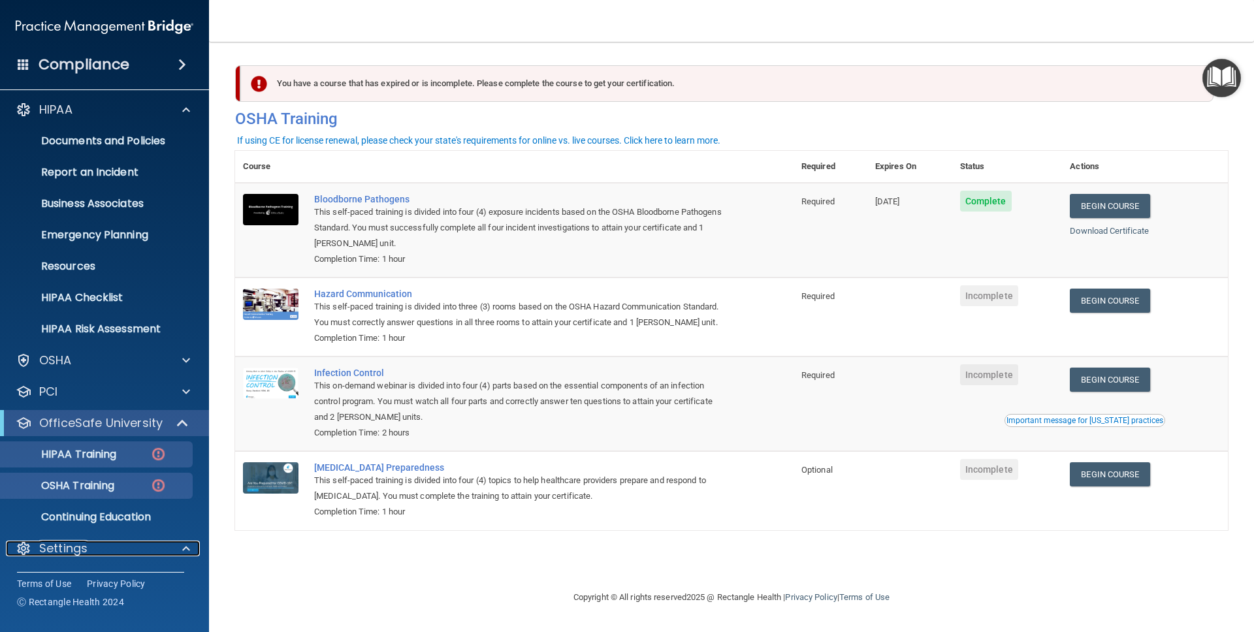
scroll to position [129, 0]
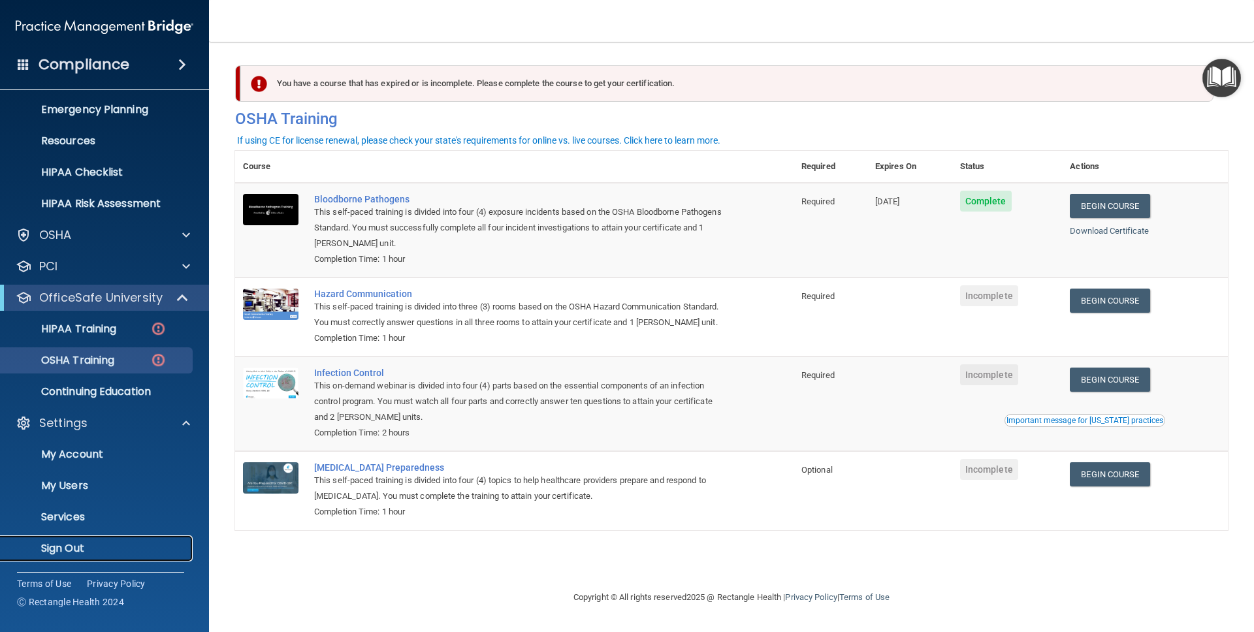
click at [68, 543] on p "Sign Out" at bounding box center [97, 548] width 178 height 13
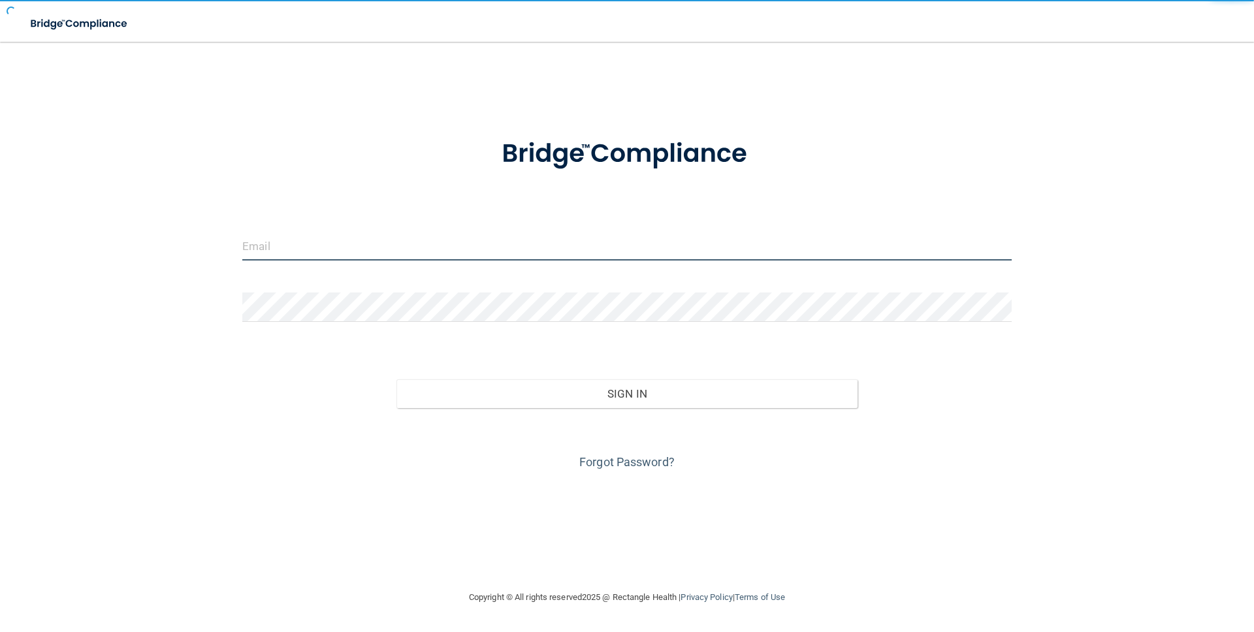
type input "[PERSON_NAME][EMAIL_ADDRESS][DOMAIN_NAME]"
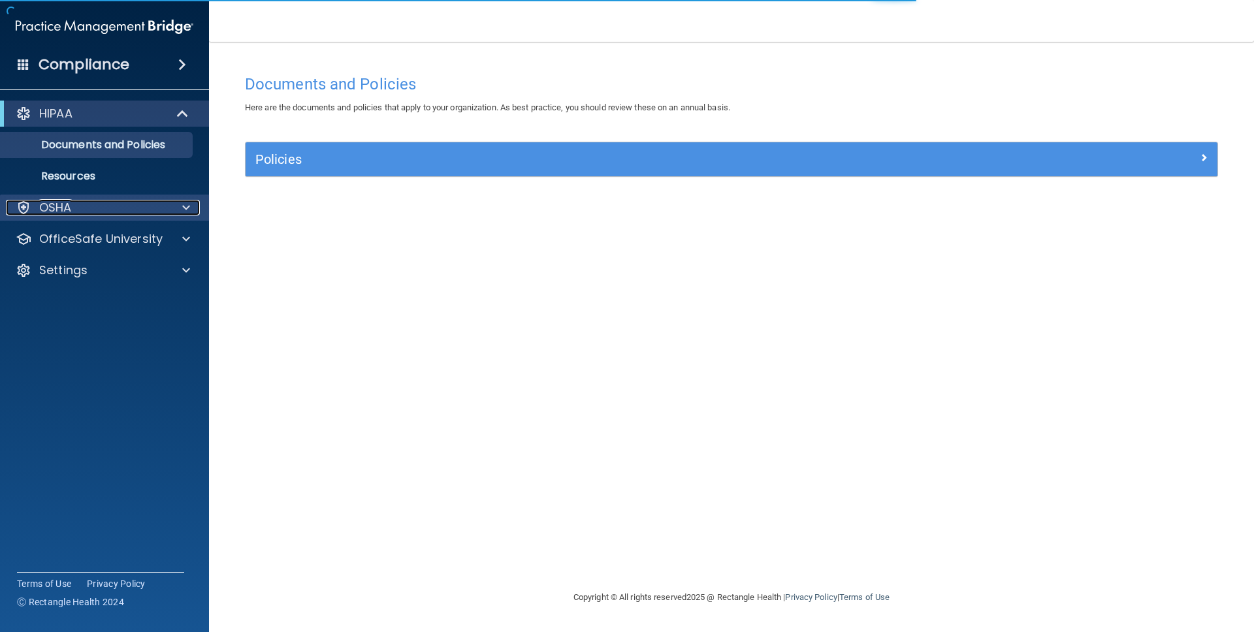
click at [71, 207] on p "OSHA" at bounding box center [55, 208] width 33 height 16
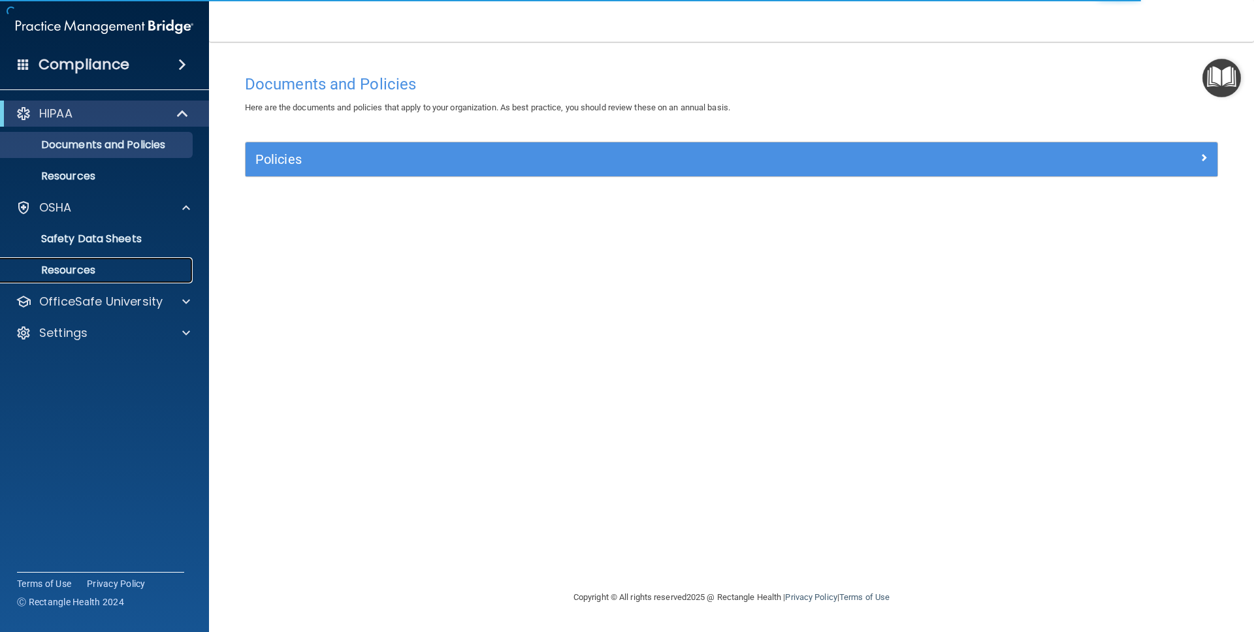
click at [78, 274] on p "Resources" at bounding box center [97, 270] width 178 height 13
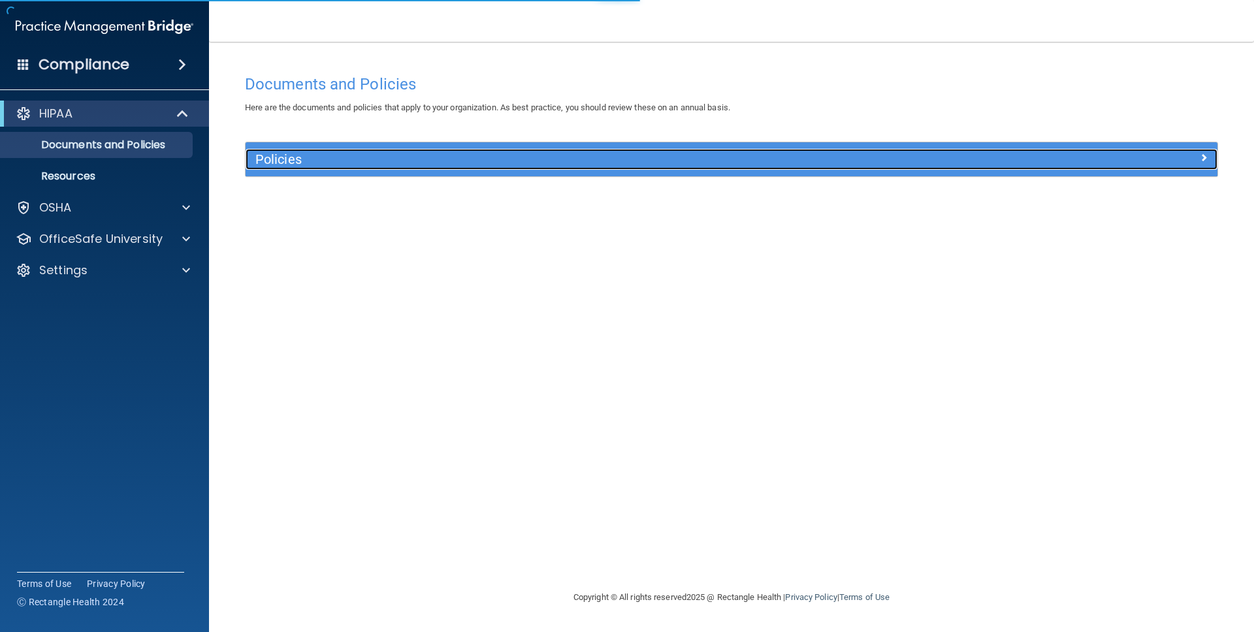
click at [310, 158] on h5 "Policies" at bounding box center [609, 159] width 709 height 14
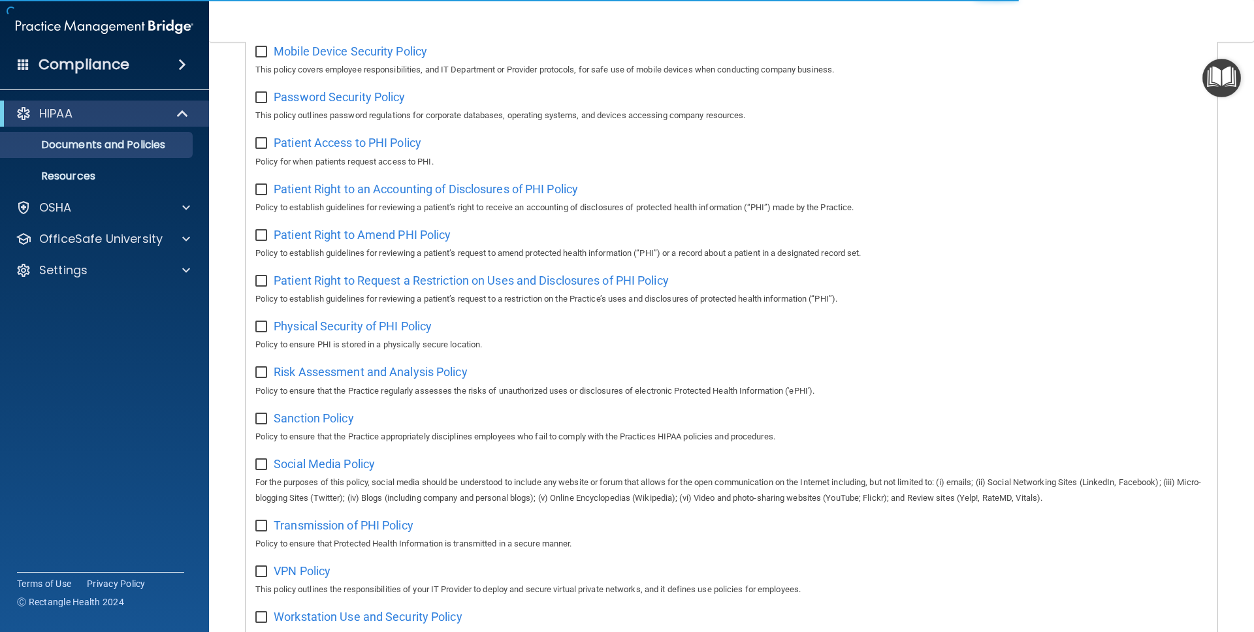
scroll to position [664, 0]
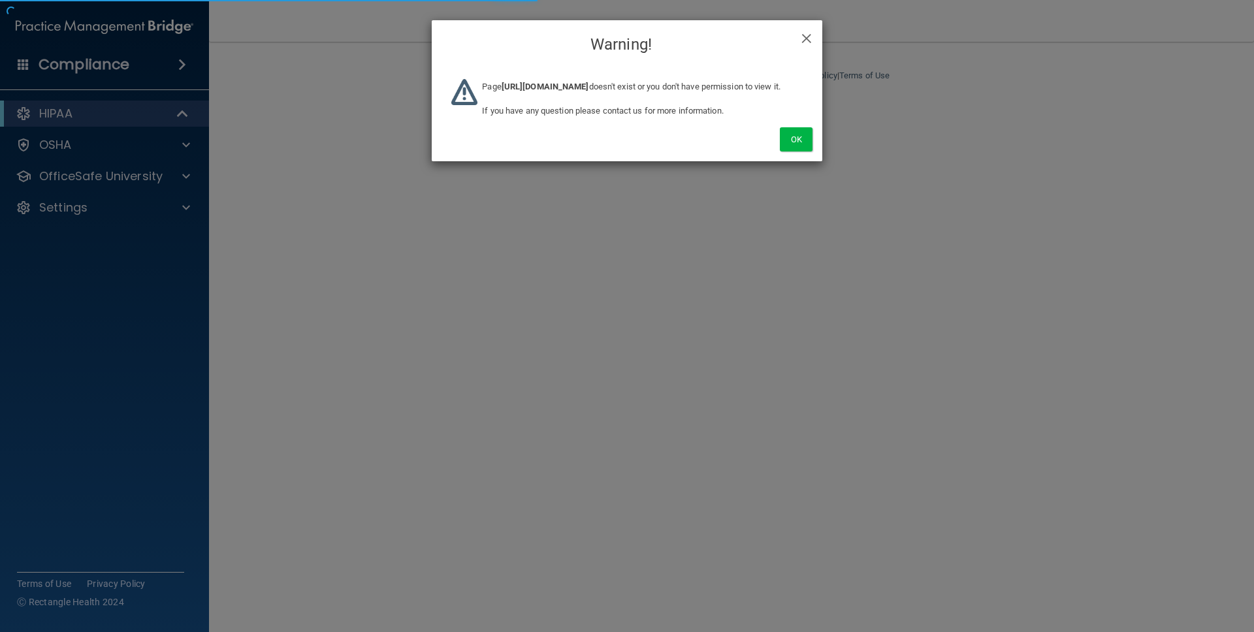
click at [266, 210] on div "× Close Warning! Page https://ra.officesafe.com/#/organizations/edit/65b8f305b0…" at bounding box center [627, 316] width 1254 height 632
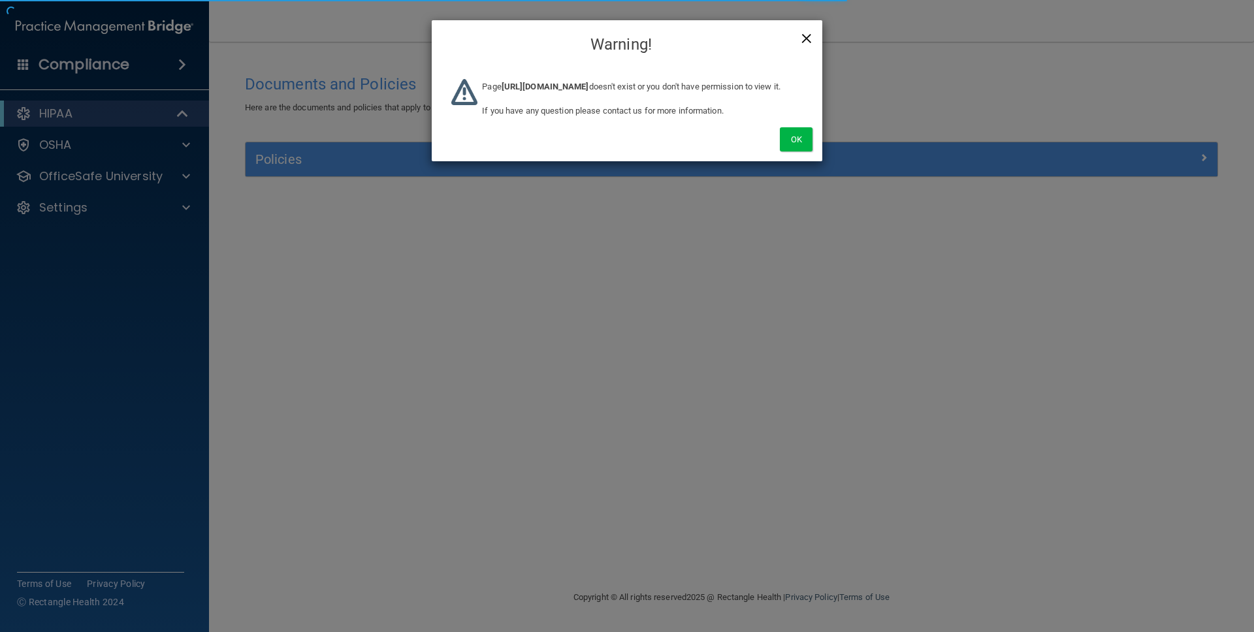
click at [810, 40] on span "×" at bounding box center [807, 37] width 12 height 26
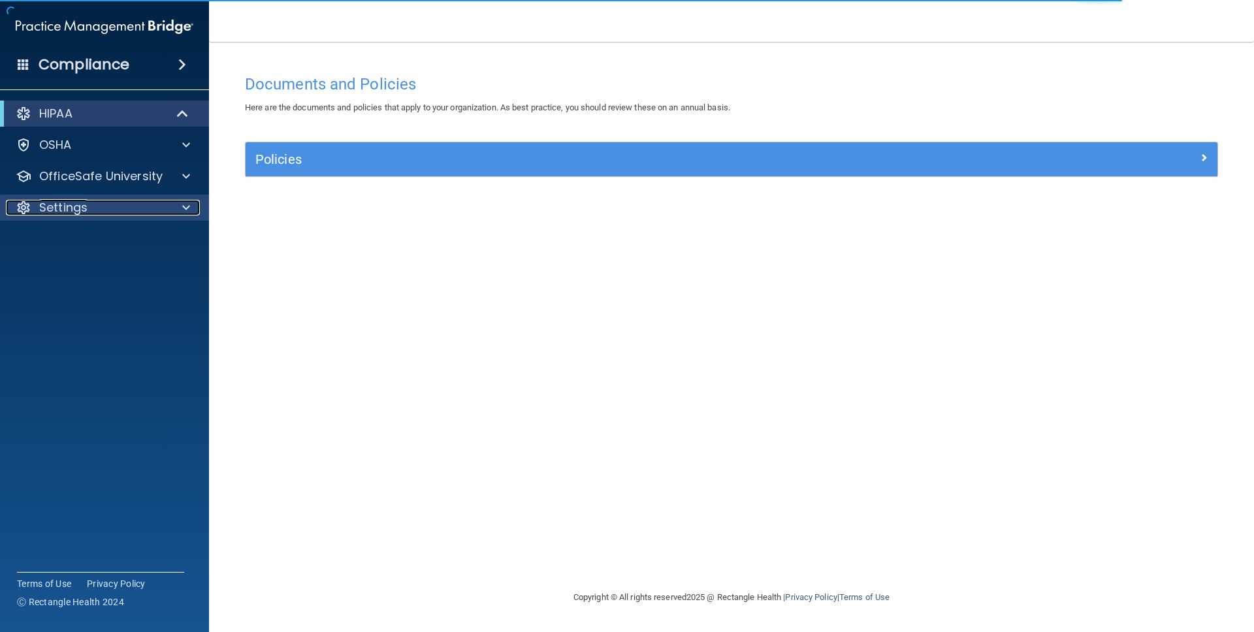
click at [71, 206] on p "Settings" at bounding box center [63, 208] width 48 height 16
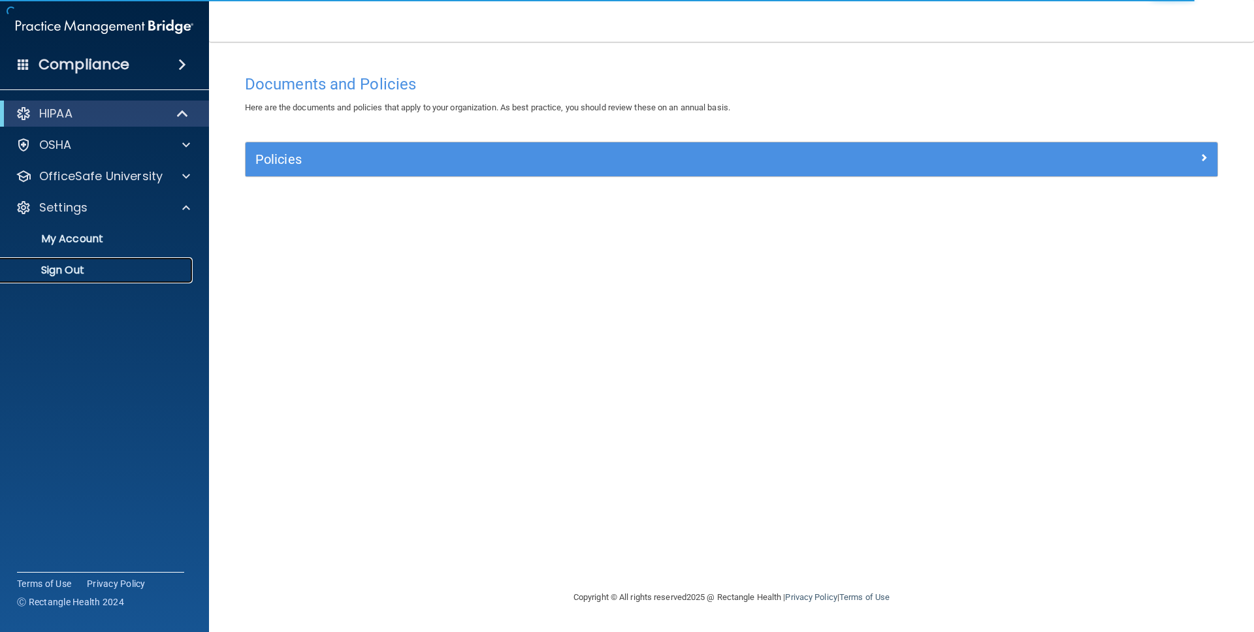
click at [71, 278] on link "Sign Out" at bounding box center [90, 270] width 206 height 26
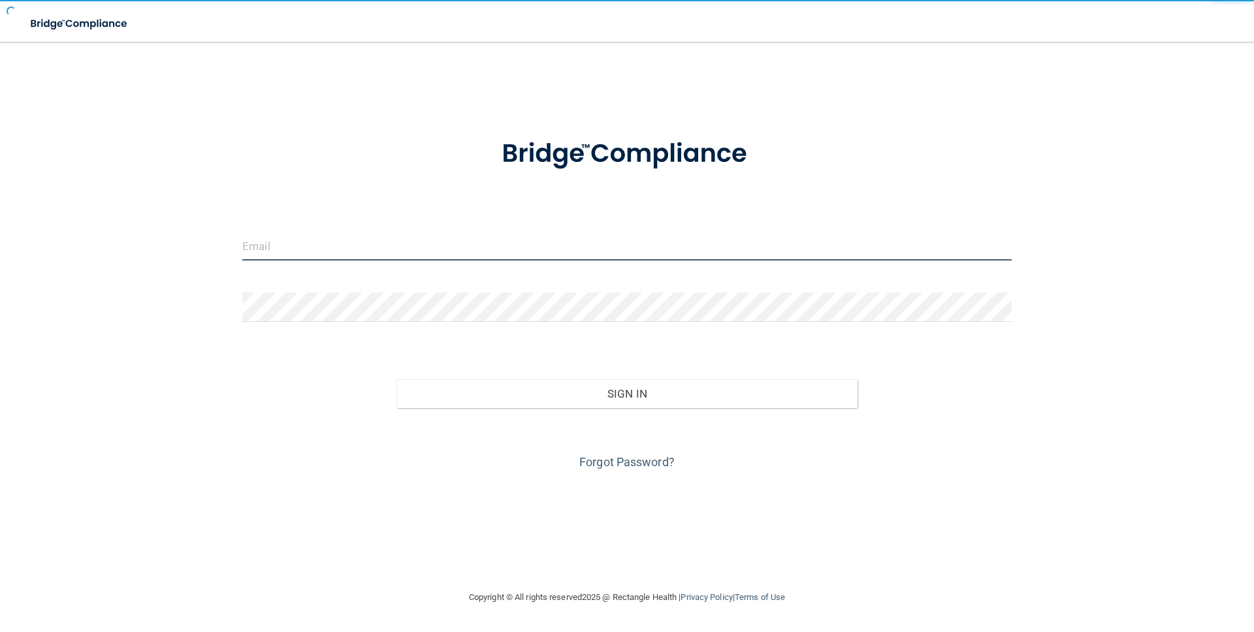
type input "[PERSON_NAME][EMAIL_ADDRESS][DOMAIN_NAME]"
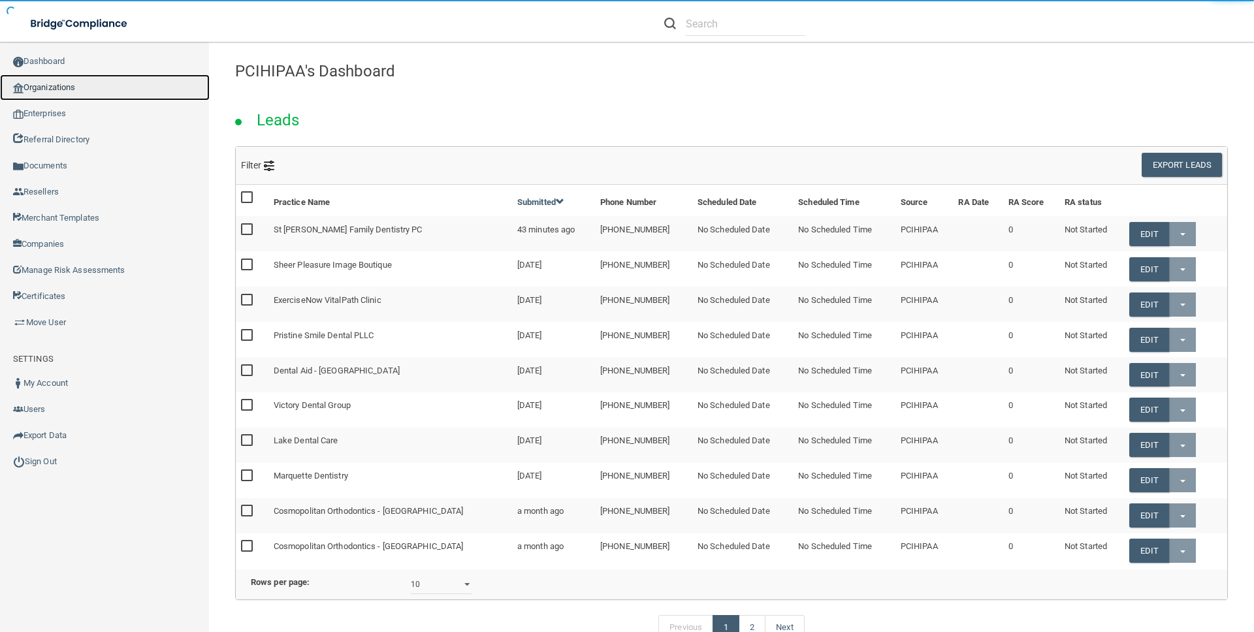
click at [73, 90] on link "Organizations" at bounding box center [105, 87] width 210 height 26
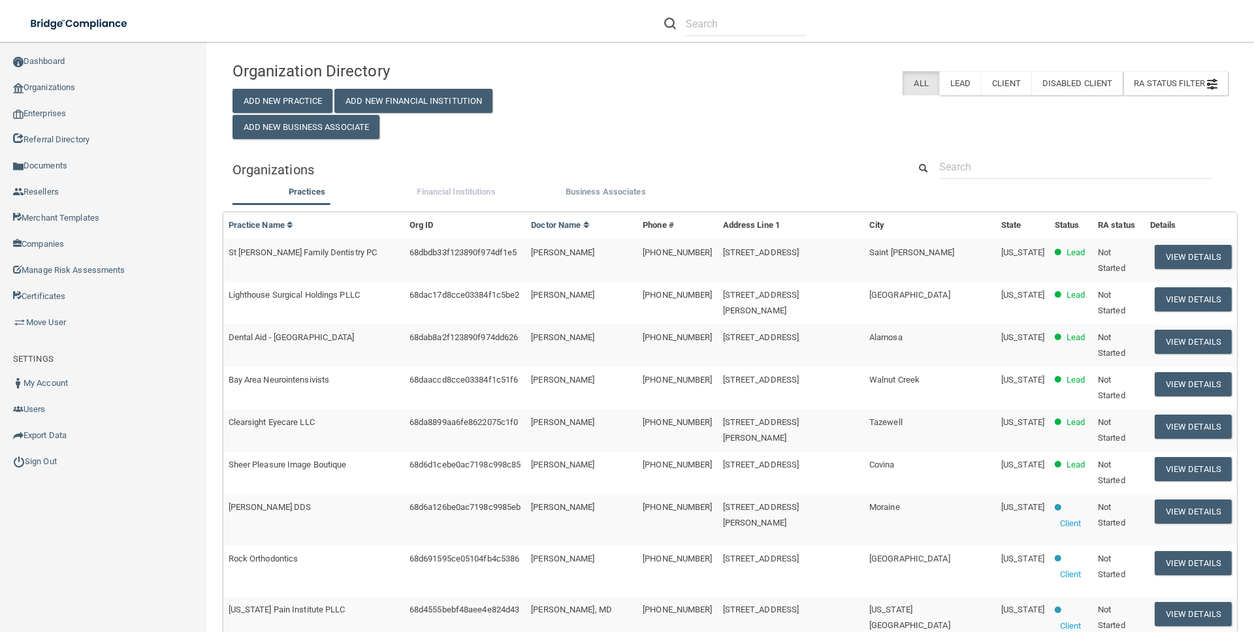
click at [456, 192] on span "Financial Institutions" at bounding box center [456, 192] width 78 height 10
click at [0, 0] on input "Financial Institutions" at bounding box center [0, 0] width 0 height 0
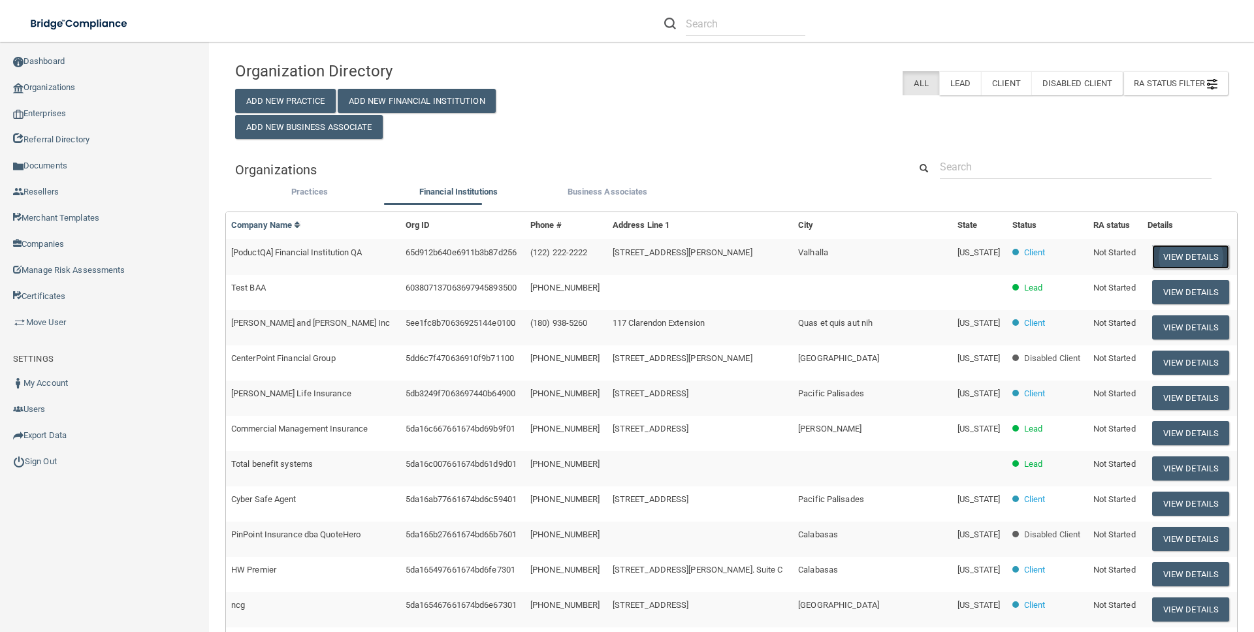
click at [1152, 262] on button "View Details" at bounding box center [1190, 257] width 77 height 24
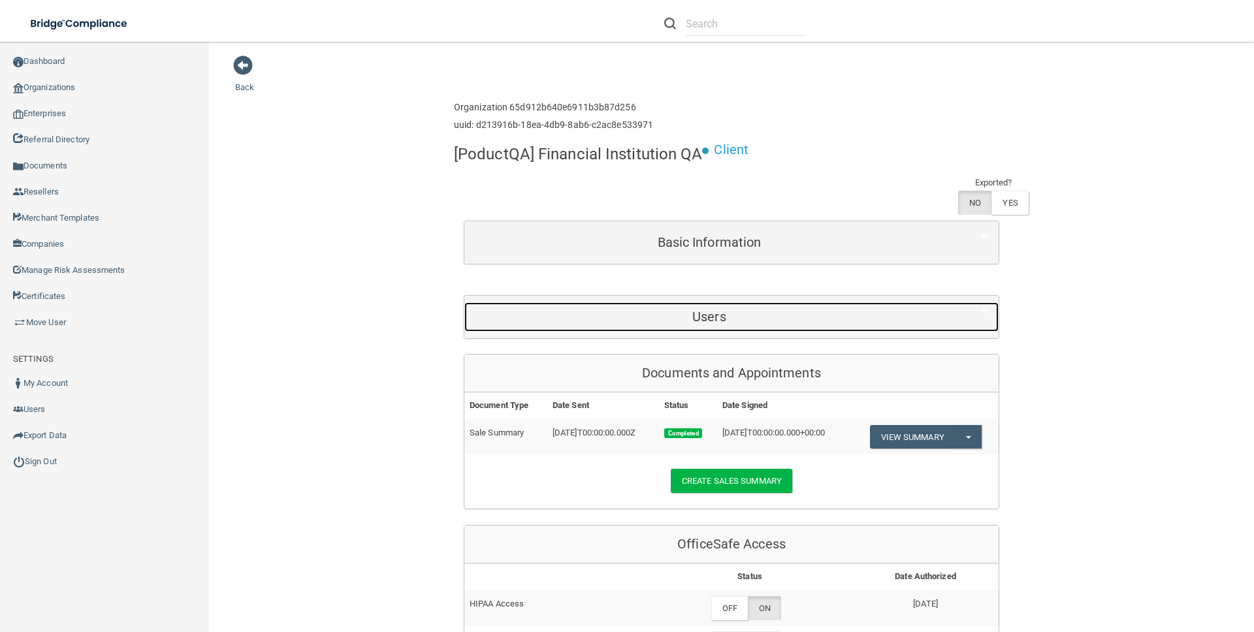
click at [626, 310] on h5 "Users" at bounding box center [709, 317] width 470 height 14
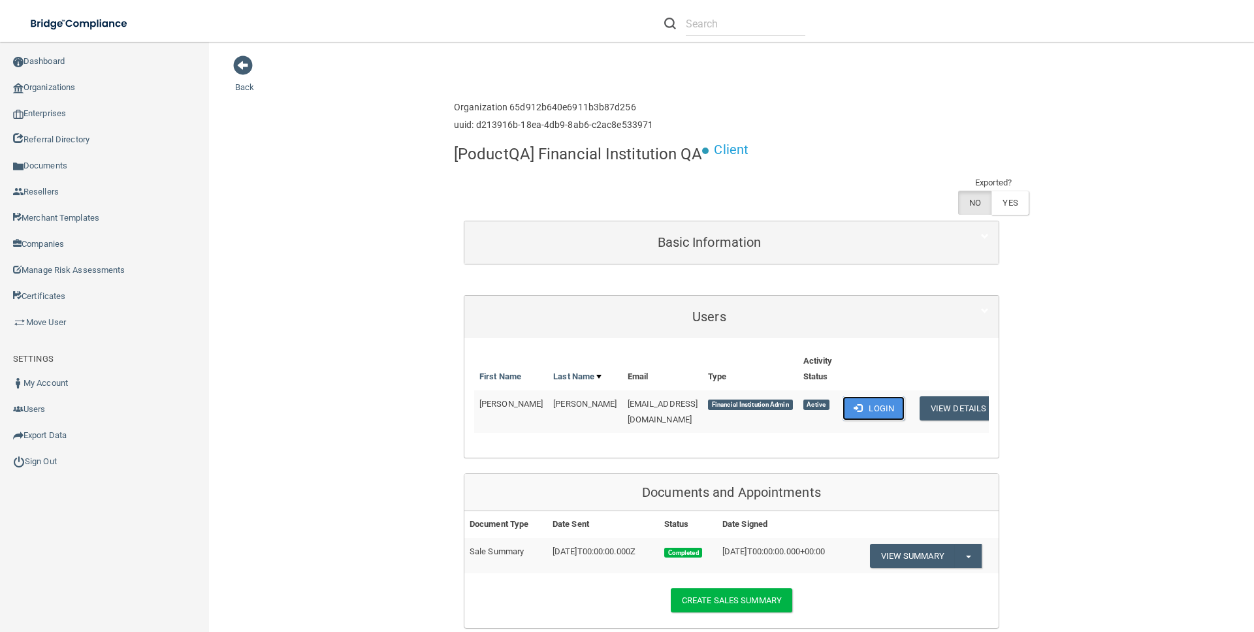
click at [904, 409] on button "Login" at bounding box center [873, 408] width 62 height 24
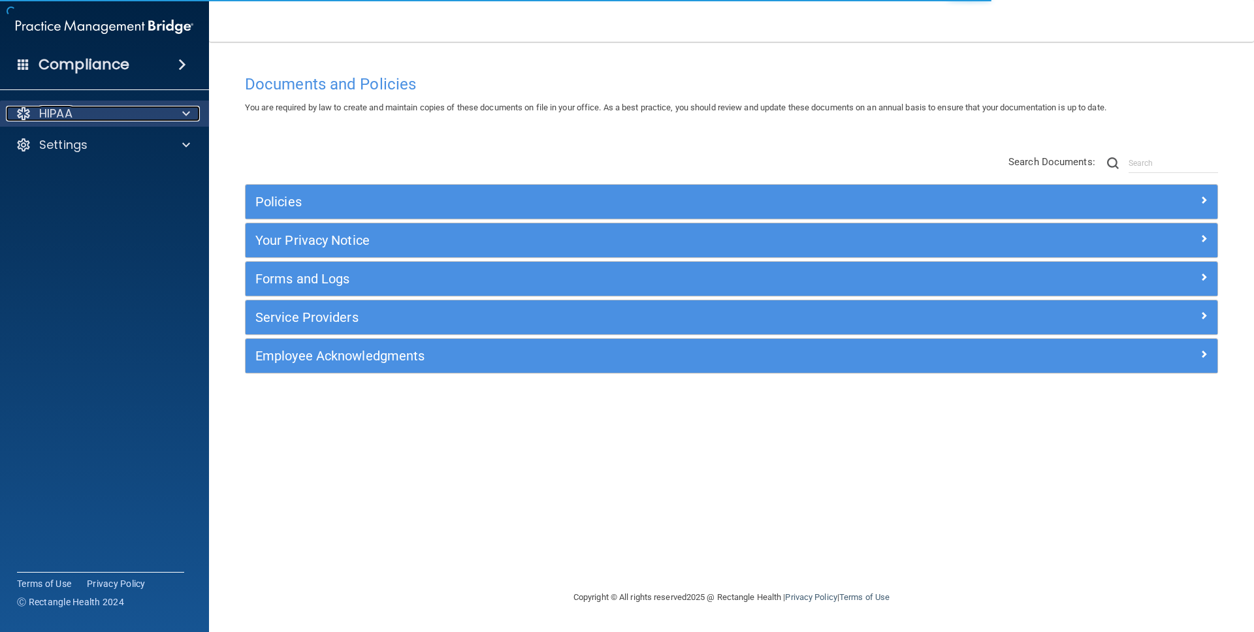
click at [108, 113] on div "HIPAA" at bounding box center [87, 114] width 162 height 16
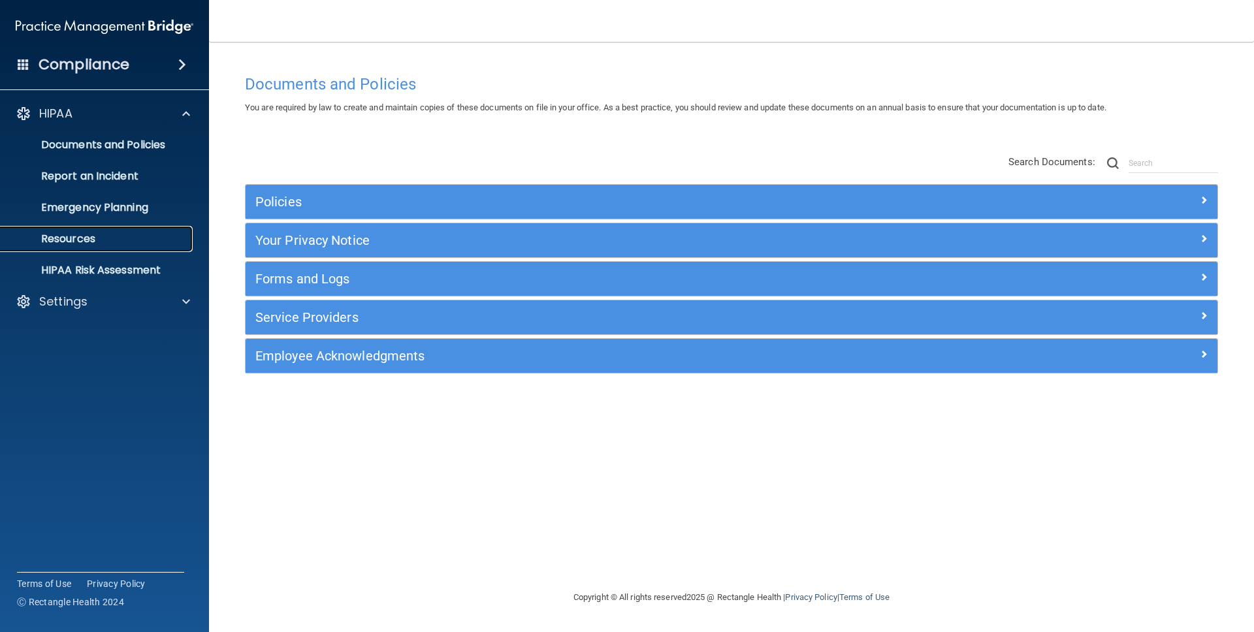
click at [92, 238] on p "Resources" at bounding box center [97, 238] width 178 height 13
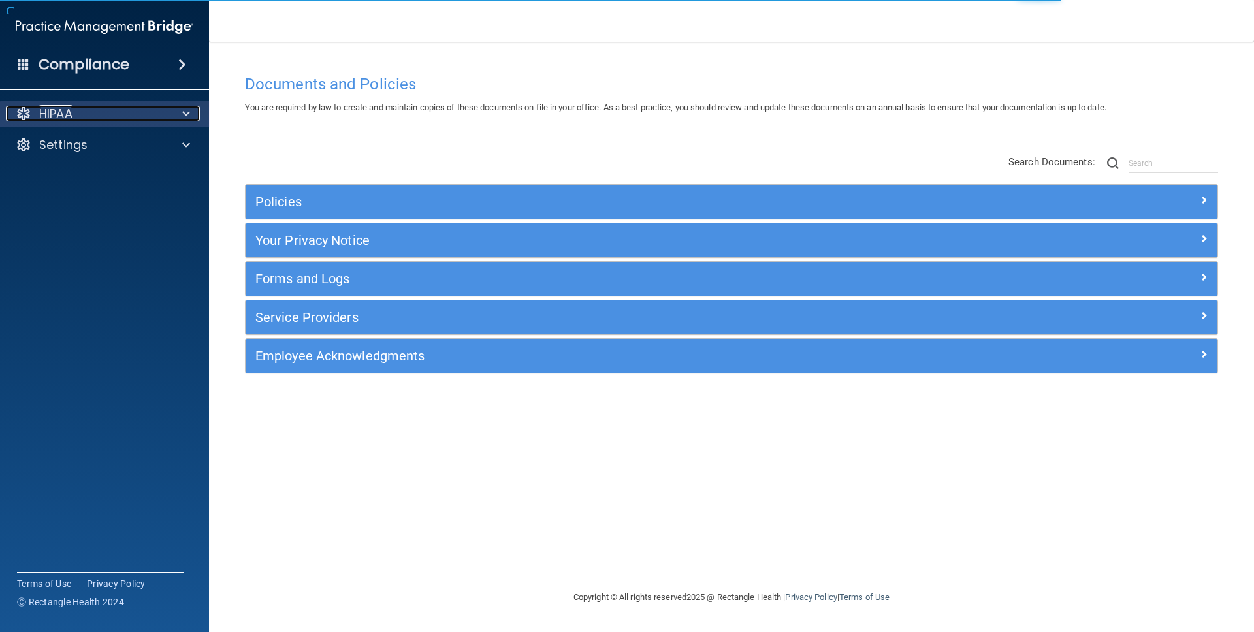
click at [116, 117] on div "HIPAA" at bounding box center [87, 114] width 162 height 16
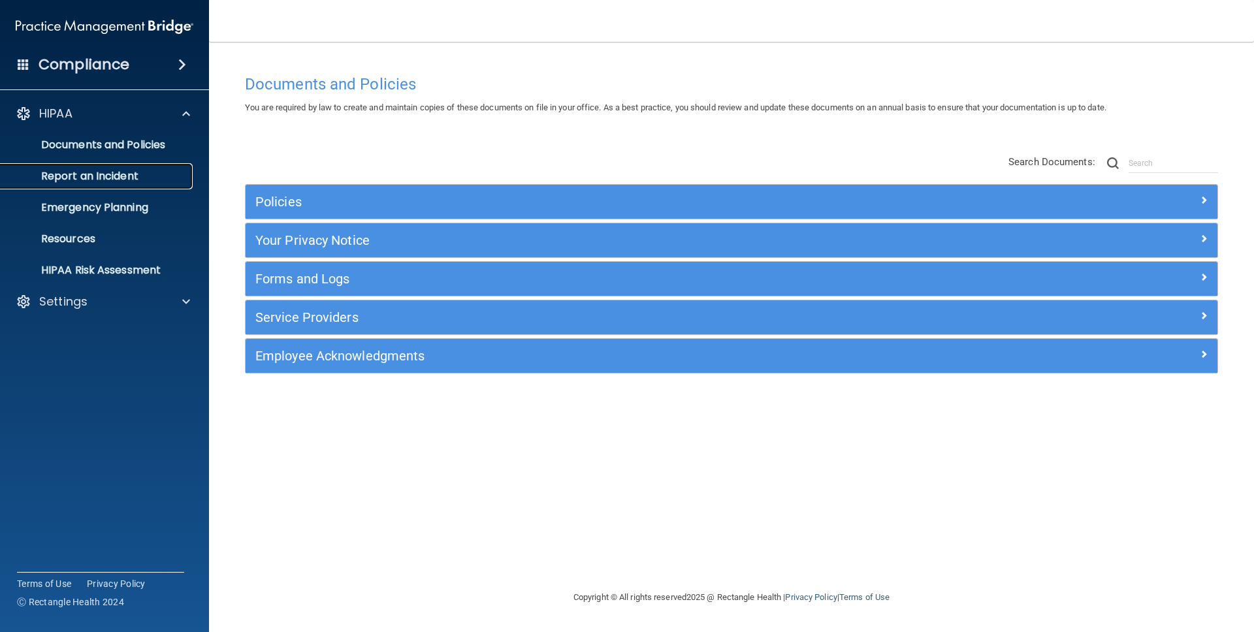
click at [103, 172] on p "Report an Incident" at bounding box center [97, 176] width 178 height 13
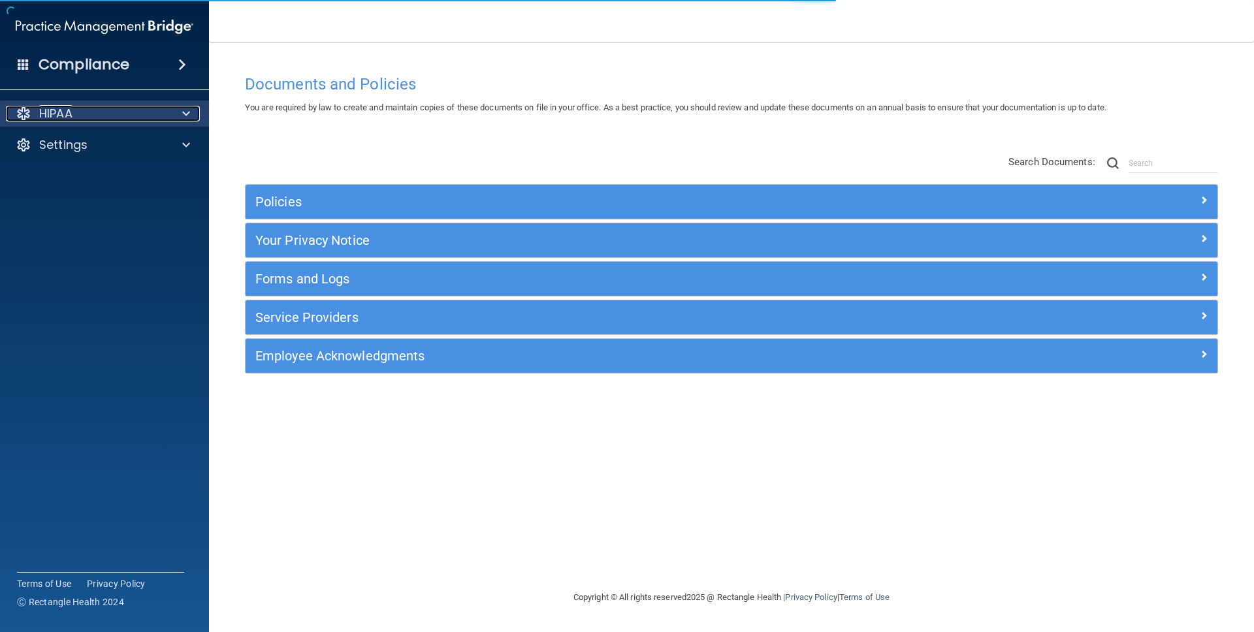
click at [118, 106] on div "HIPAA" at bounding box center [87, 114] width 162 height 16
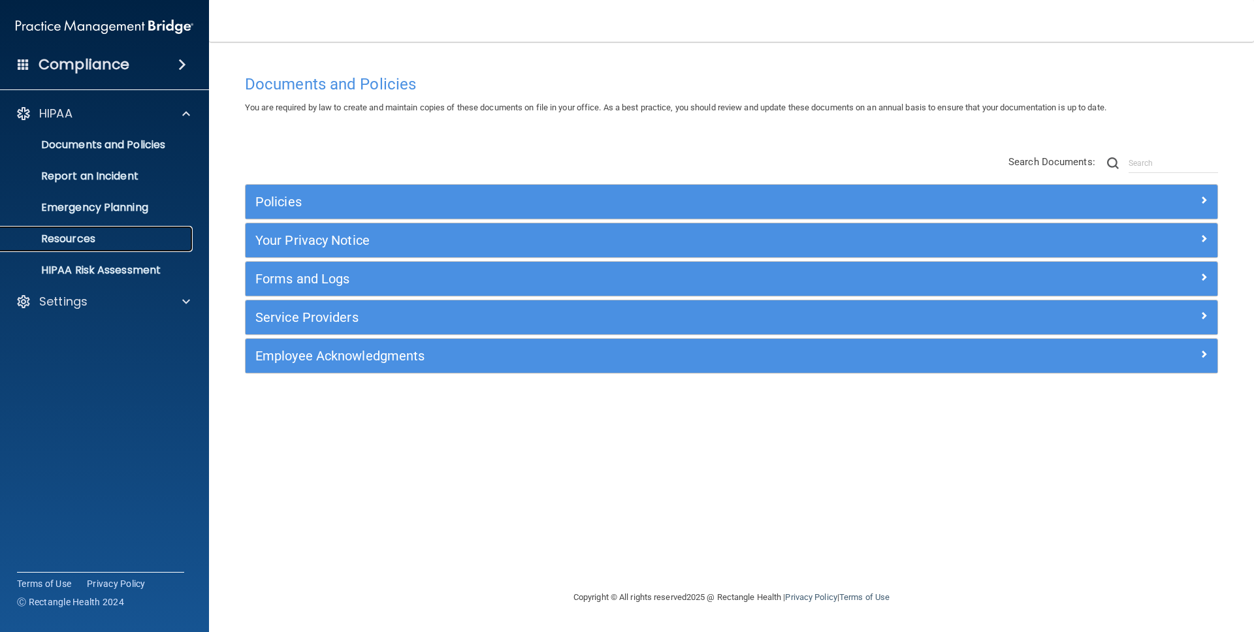
click at [93, 232] on p "Resources" at bounding box center [97, 238] width 178 height 13
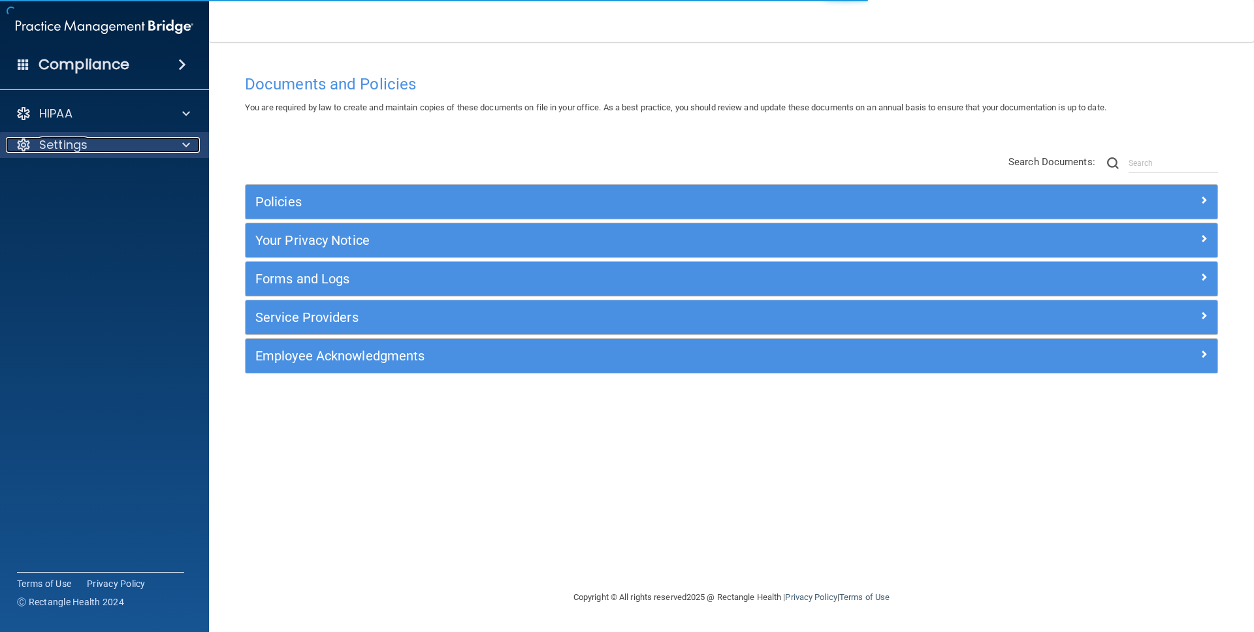
click at [102, 150] on div "Settings" at bounding box center [87, 145] width 162 height 16
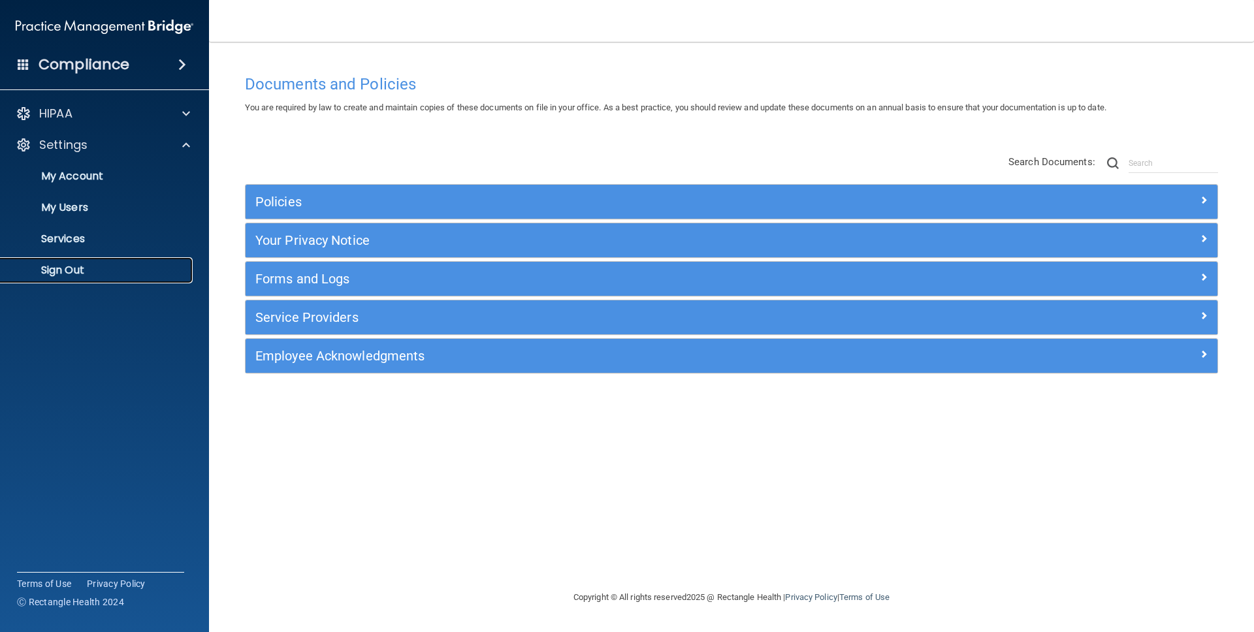
click at [88, 269] on p "Sign Out" at bounding box center [97, 270] width 178 height 13
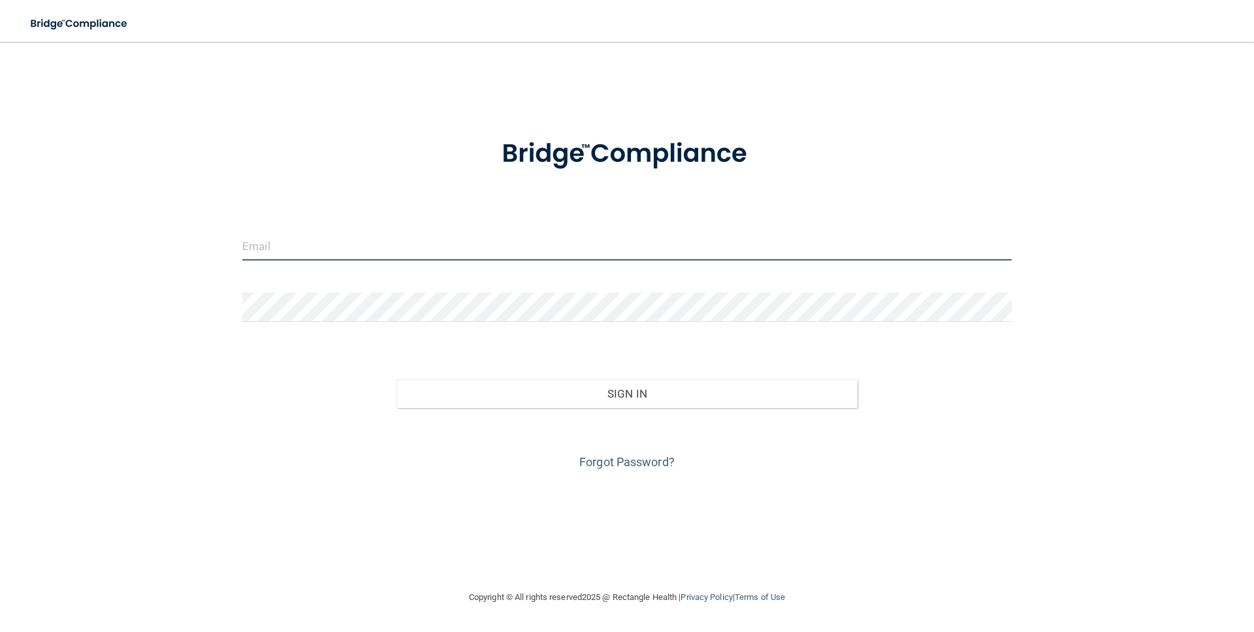
type input "[PERSON_NAME][EMAIL_ADDRESS][DOMAIN_NAME]"
